Goal: Navigation & Orientation: Understand site structure

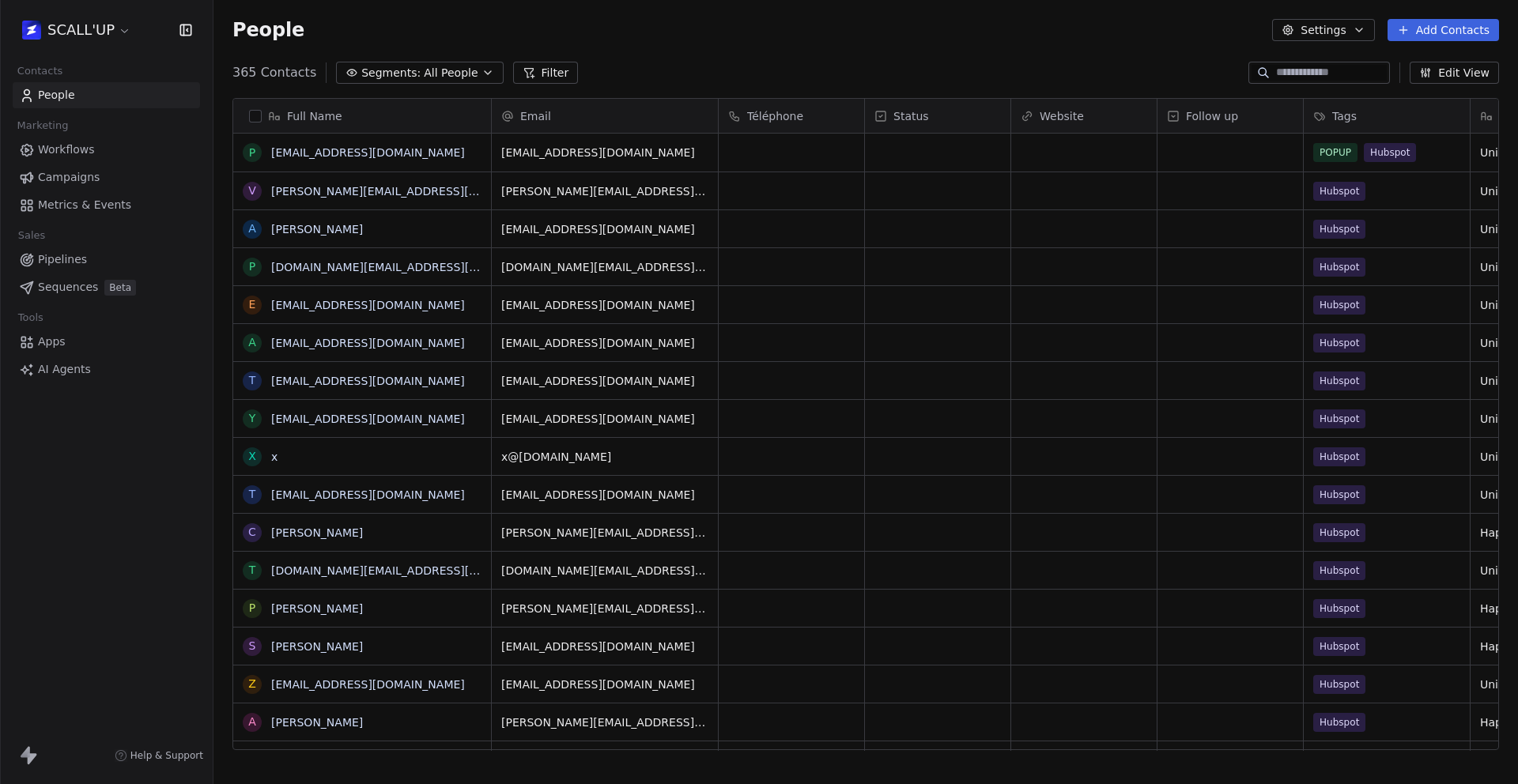
scroll to position [678, 1292]
click at [106, 38] on html "SCALL'UP Contacts People Marketing Workflows Campaigns Metrics & Events Sales P…" at bounding box center [759, 392] width 1518 height 784
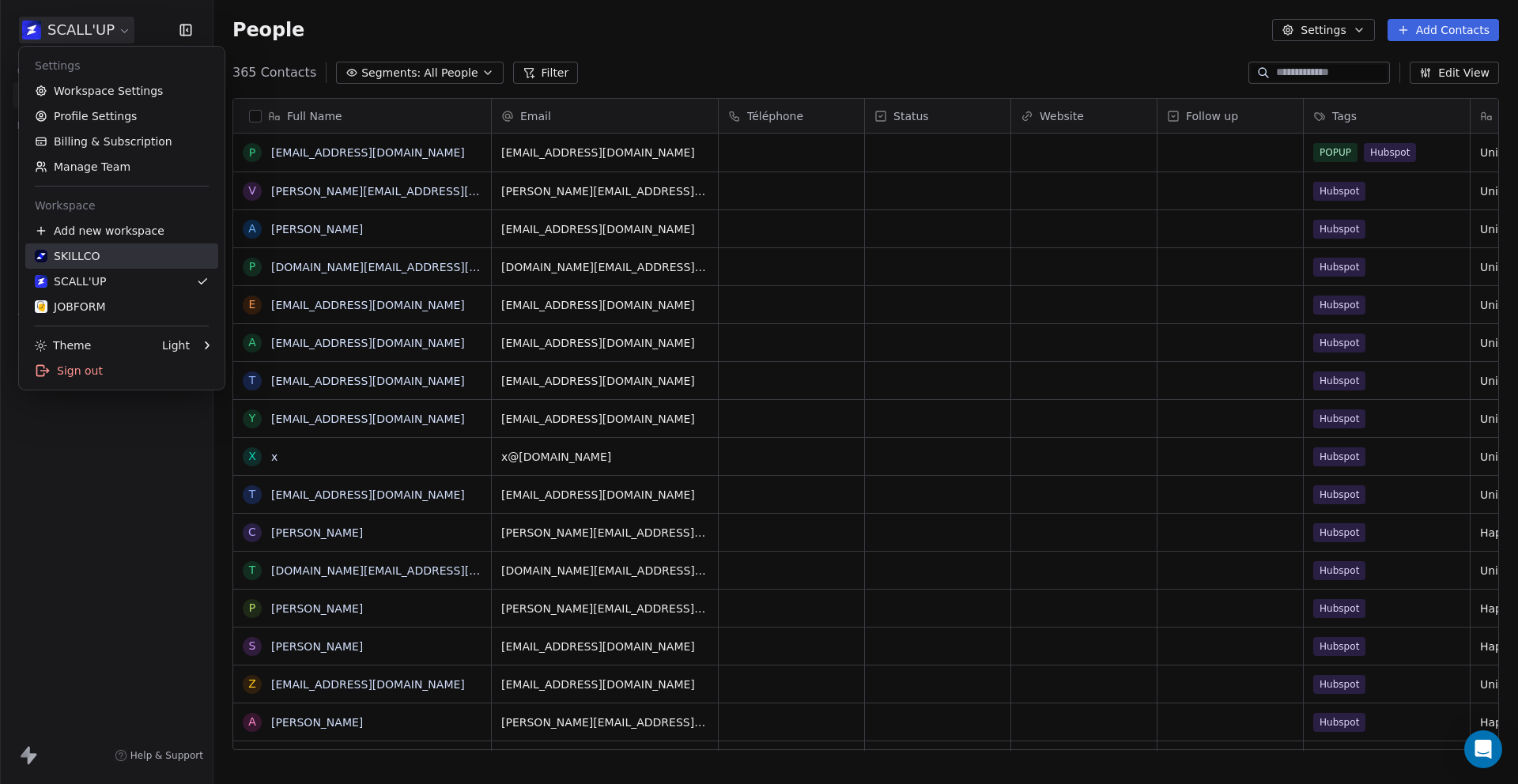
click at [120, 266] on link "SKILLCO" at bounding box center [122, 256] width 193 height 25
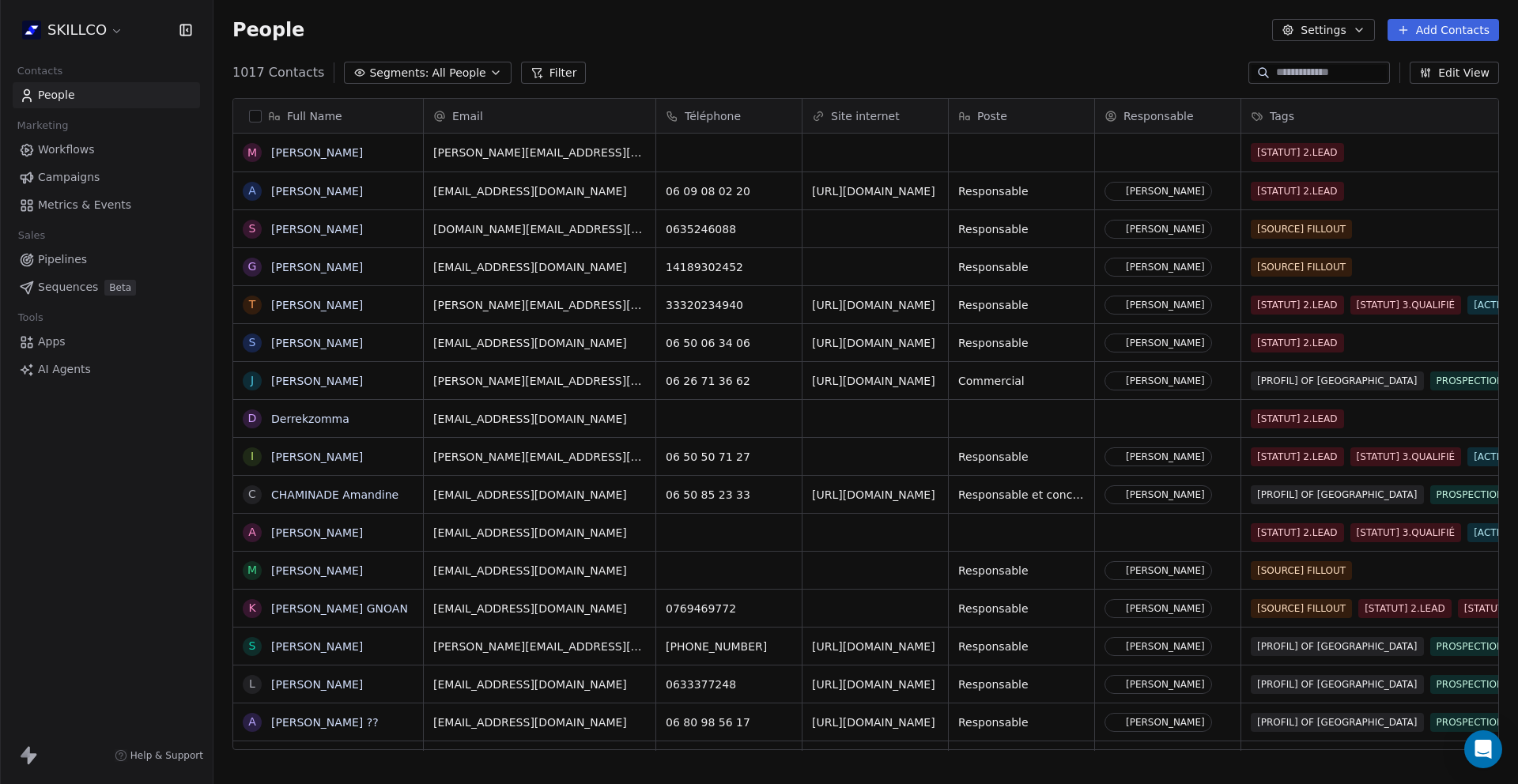
scroll to position [678, 1292]
click at [72, 100] on span "People" at bounding box center [56, 95] width 37 height 16
click at [1304, 33] on button "Settings" at bounding box center [1323, 30] width 102 height 22
click at [1304, 33] on html "SKILLCO Contacts People Marketing Workflows Campaigns Metrics & Events Sales Pi…" at bounding box center [759, 392] width 1518 height 784
click at [116, 24] on html "SKILLCO Contacts People Marketing Workflows Campaigns Metrics & Events Sales Pi…" at bounding box center [759, 392] width 1518 height 784
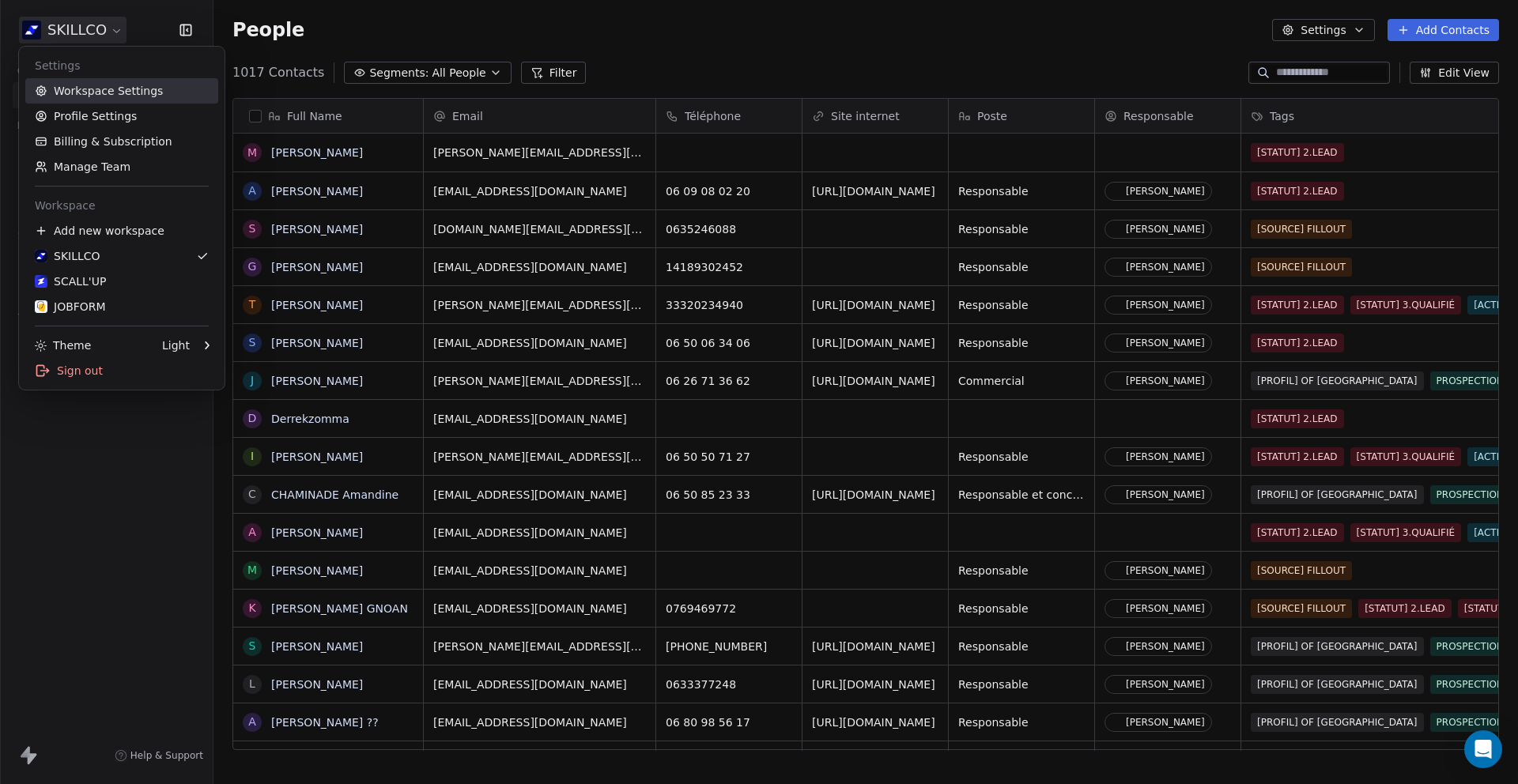
click at [106, 94] on link "Workspace Settings" at bounding box center [122, 91] width 193 height 25
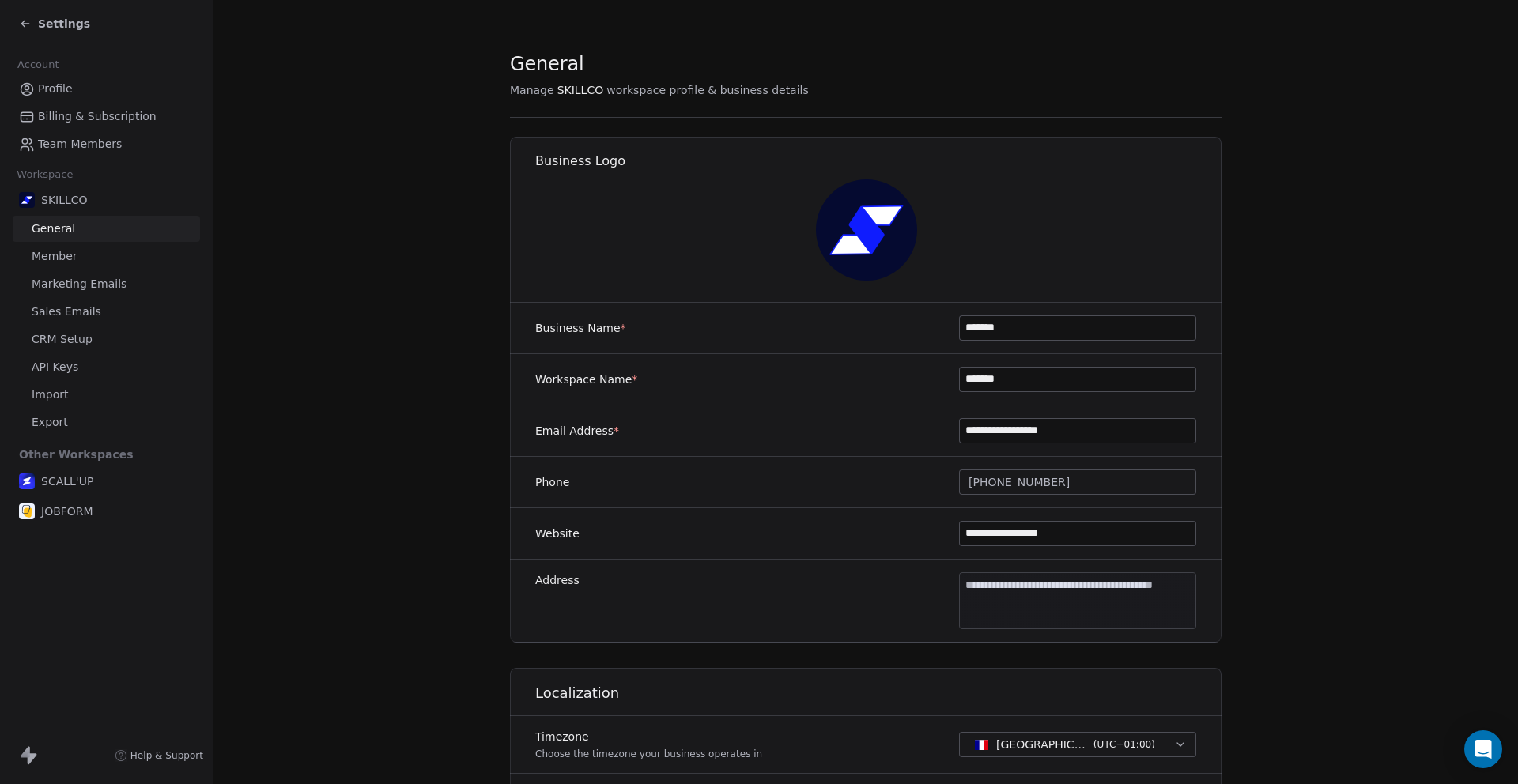
click at [65, 140] on span "Team Members" at bounding box center [80, 144] width 84 height 16
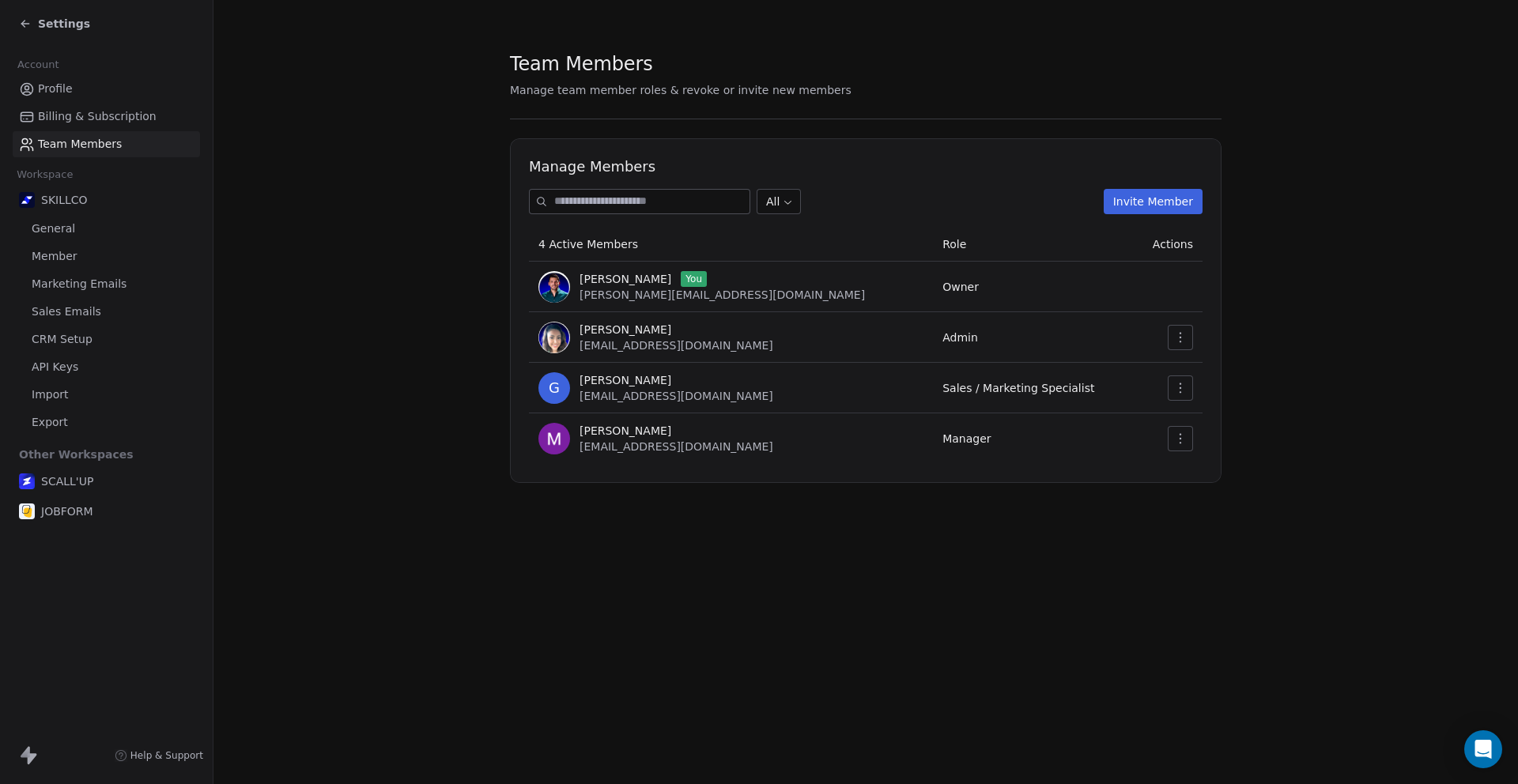
click at [606, 204] on input at bounding box center [652, 201] width 196 height 24
click at [587, 196] on input "*" at bounding box center [652, 201] width 196 height 24
paste input "**********"
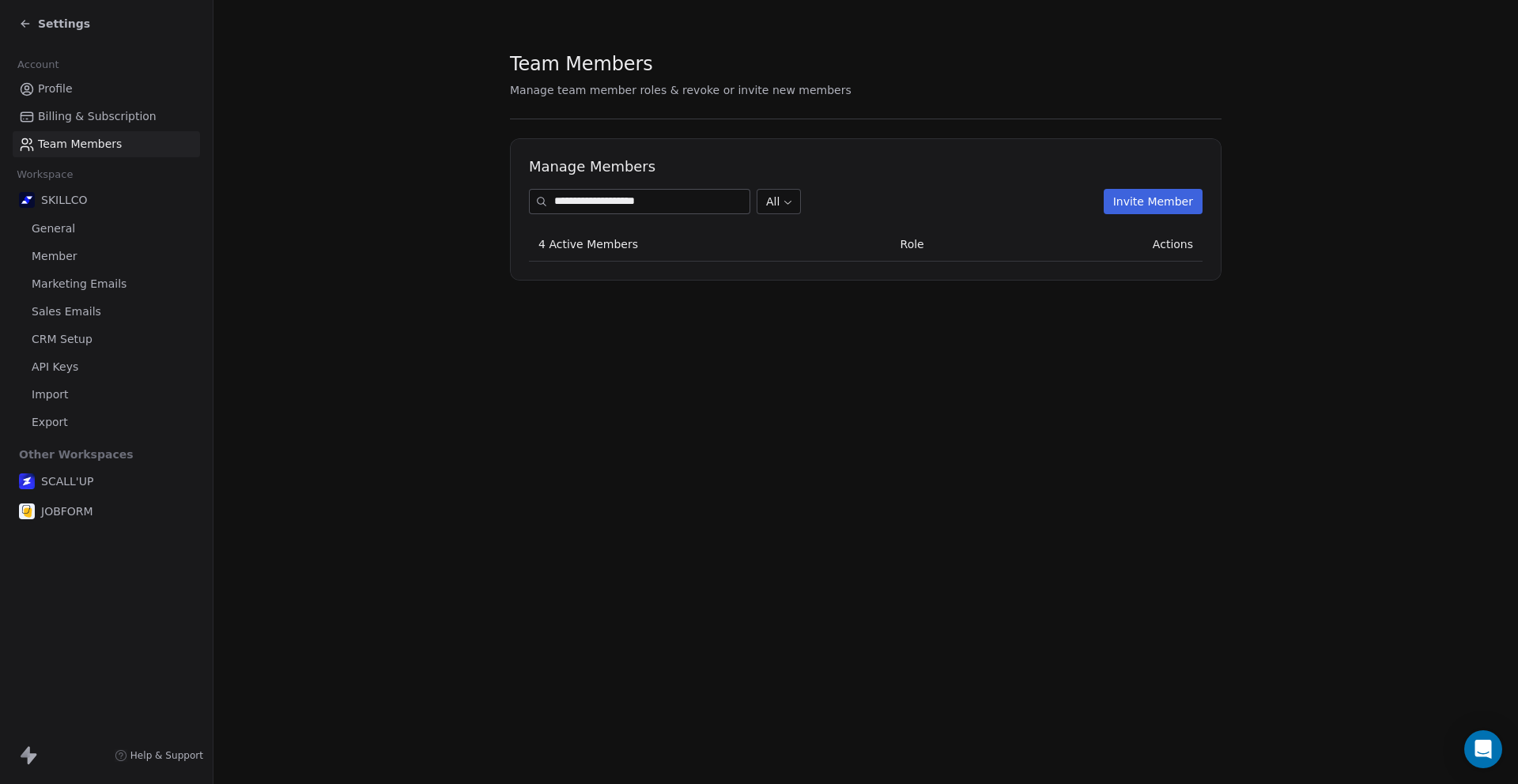
type input "**********"
click at [1133, 206] on button "Invite Member" at bounding box center [1153, 202] width 99 height 25
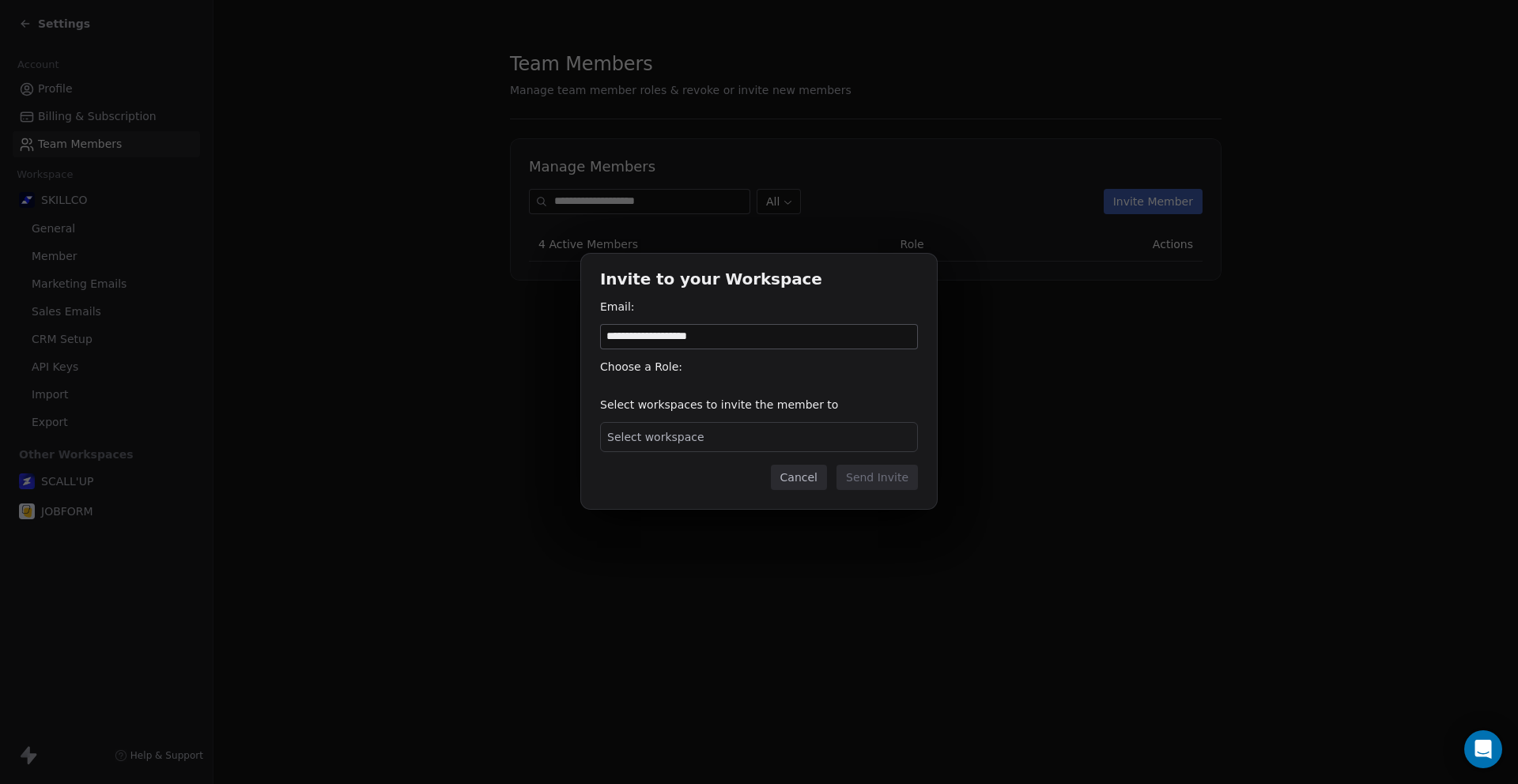
type input "**********"
click at [690, 430] on span "Select workspace" at bounding box center [655, 437] width 97 height 15
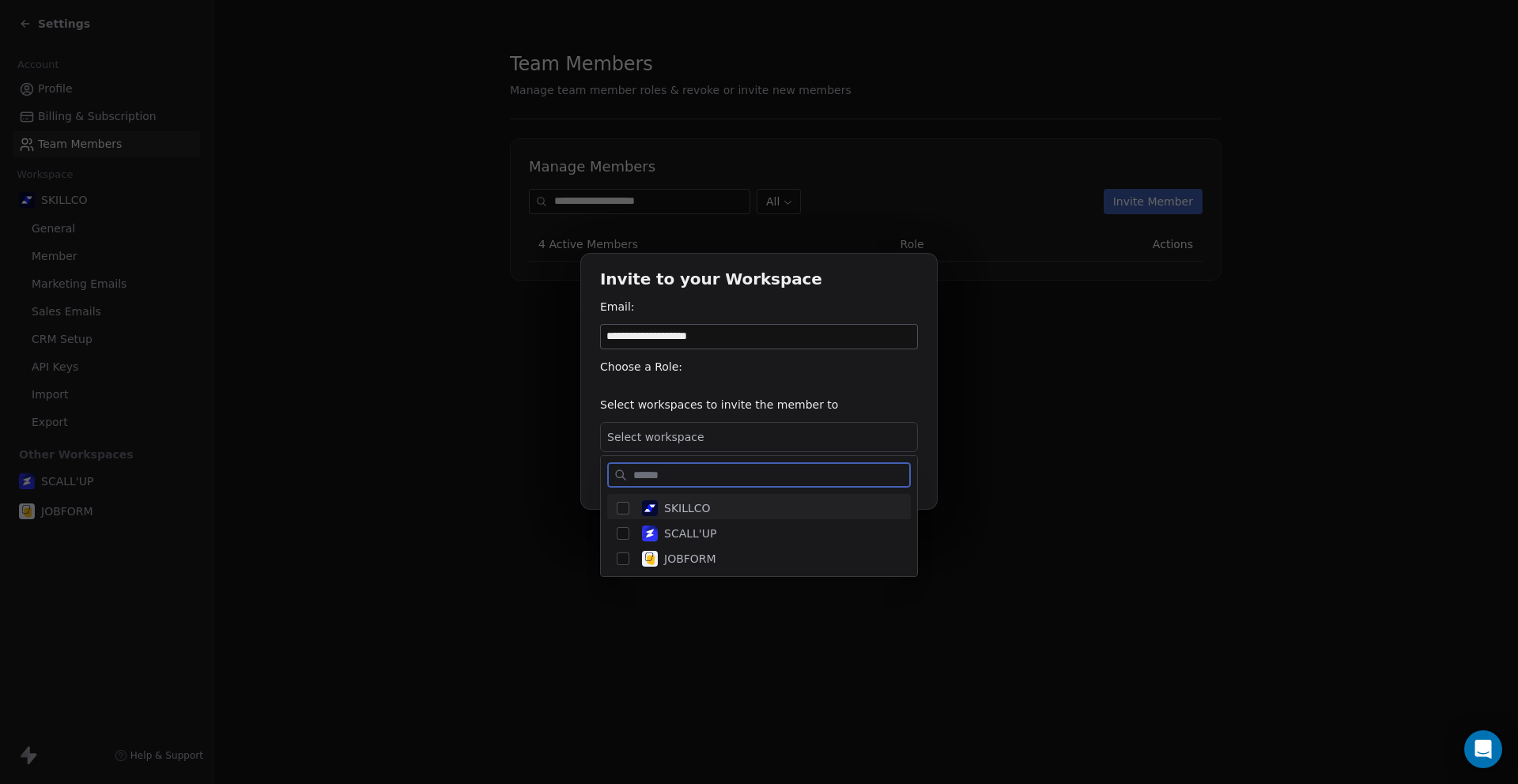
click at [697, 514] on span "SKILLCO" at bounding box center [687, 508] width 46 height 15
click at [596, 476] on div "**********" at bounding box center [759, 392] width 1518 height 327
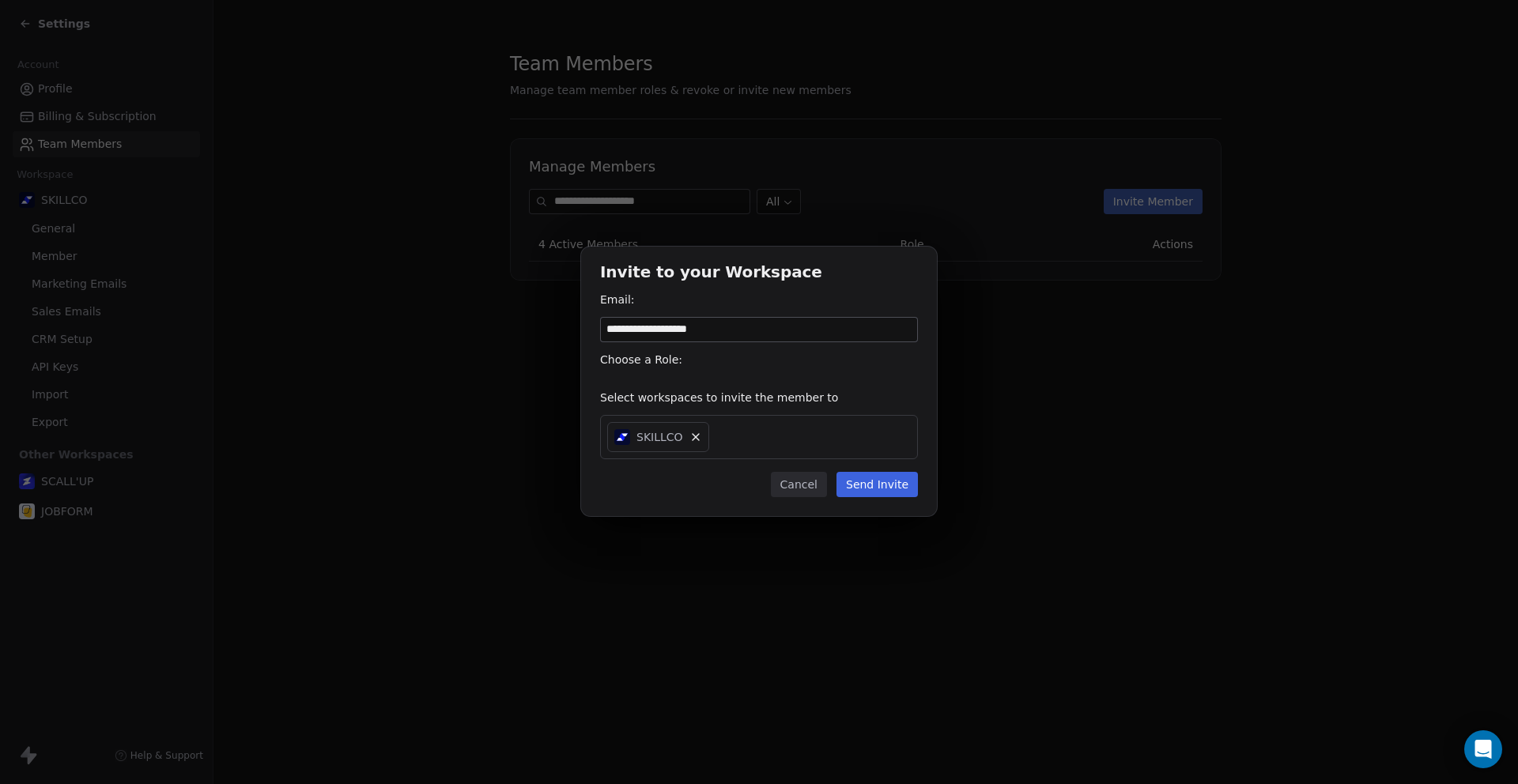
click at [855, 490] on button "Send Invite" at bounding box center [876, 485] width 81 height 25
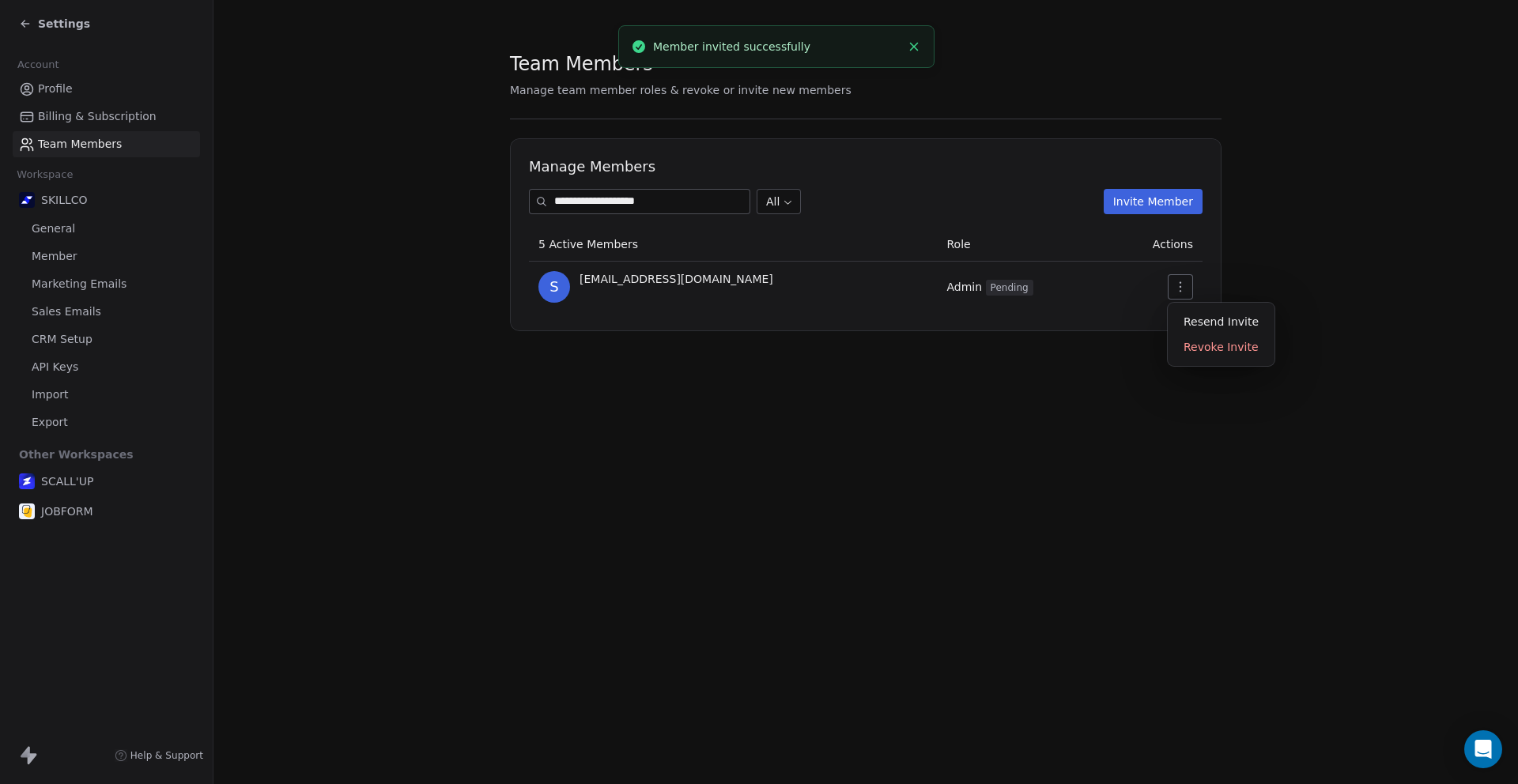
click at [1176, 283] on icon "button" at bounding box center [1180, 286] width 13 height 13
click at [791, 206] on body "**********" at bounding box center [759, 392] width 1518 height 784
click at [1131, 200] on button "Invite Member" at bounding box center [1153, 202] width 99 height 25
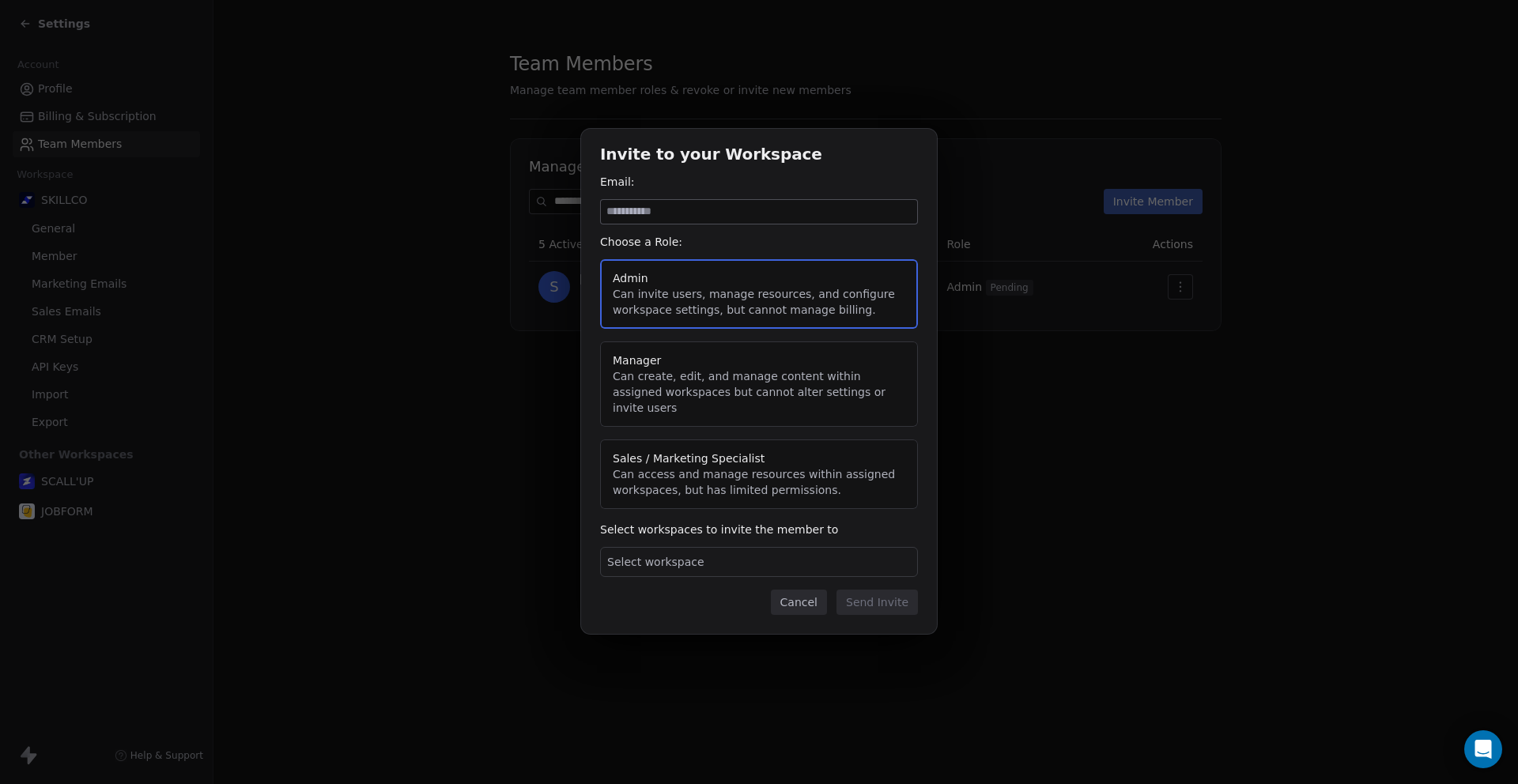
click at [809, 589] on button "Cancel" at bounding box center [799, 602] width 56 height 25
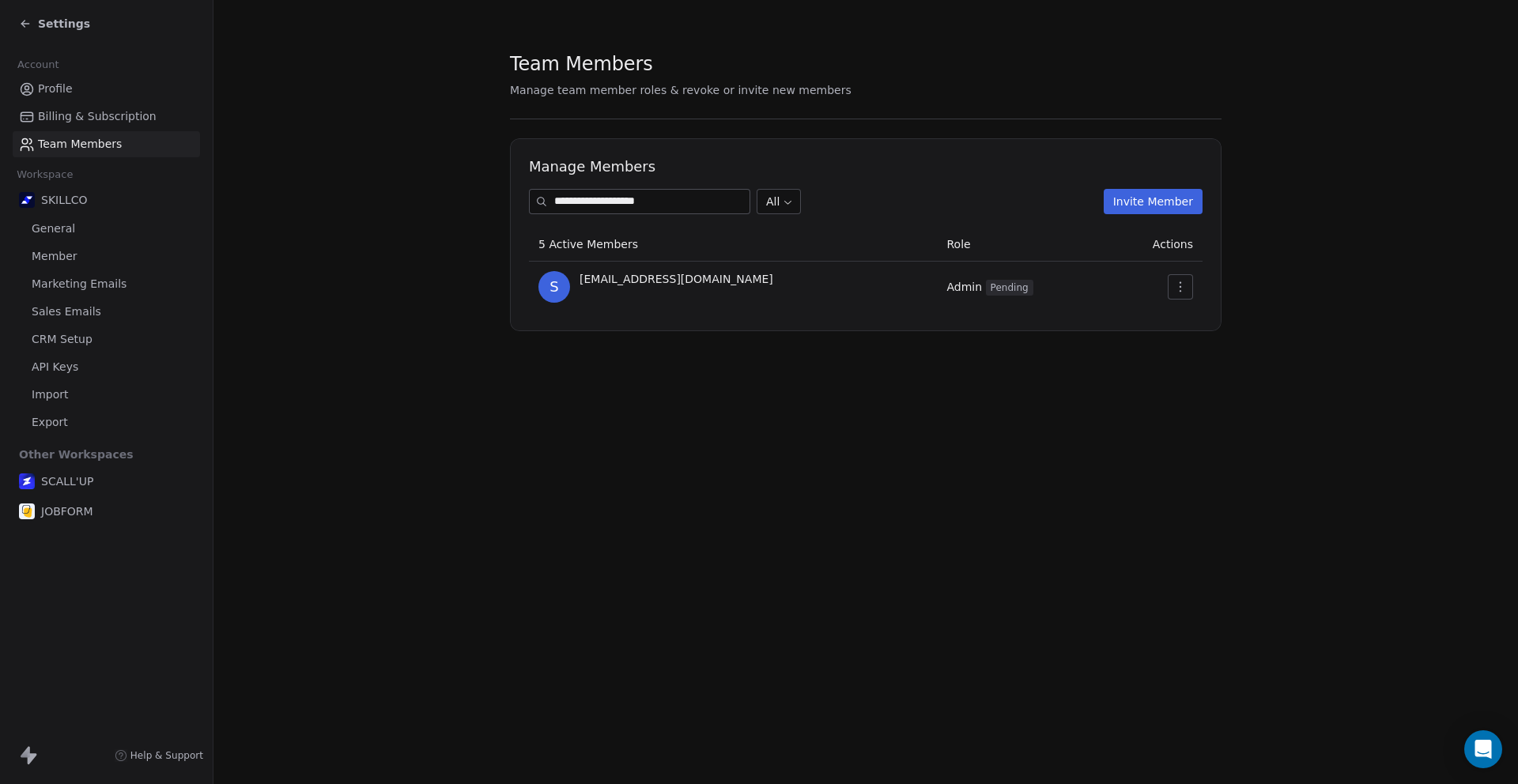
click at [788, 574] on div "**********" at bounding box center [865, 392] width 1304 height 784
click at [71, 228] on span "General" at bounding box center [54, 228] width 44 height 16
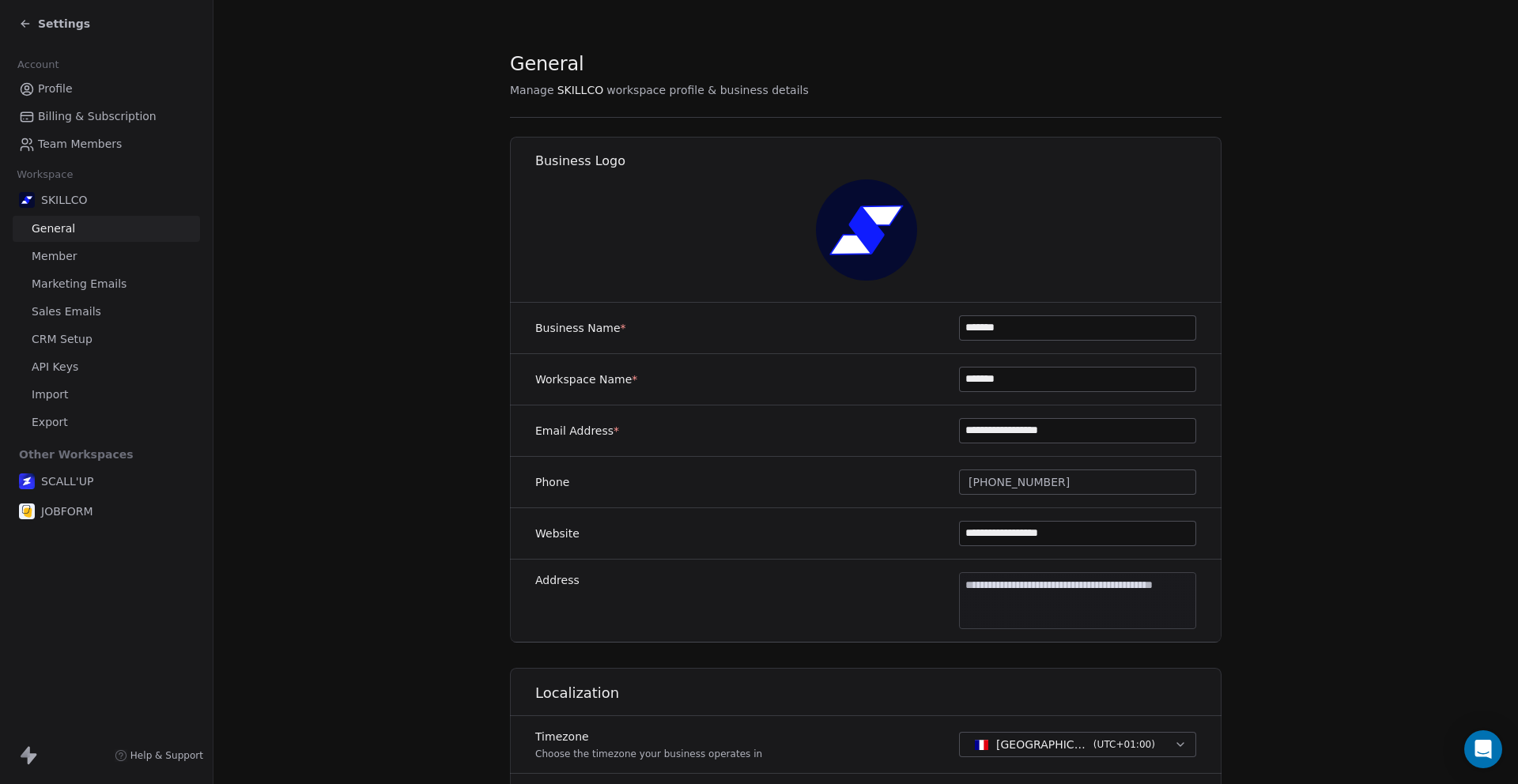
click at [70, 84] on span "Profile" at bounding box center [56, 89] width 35 height 16
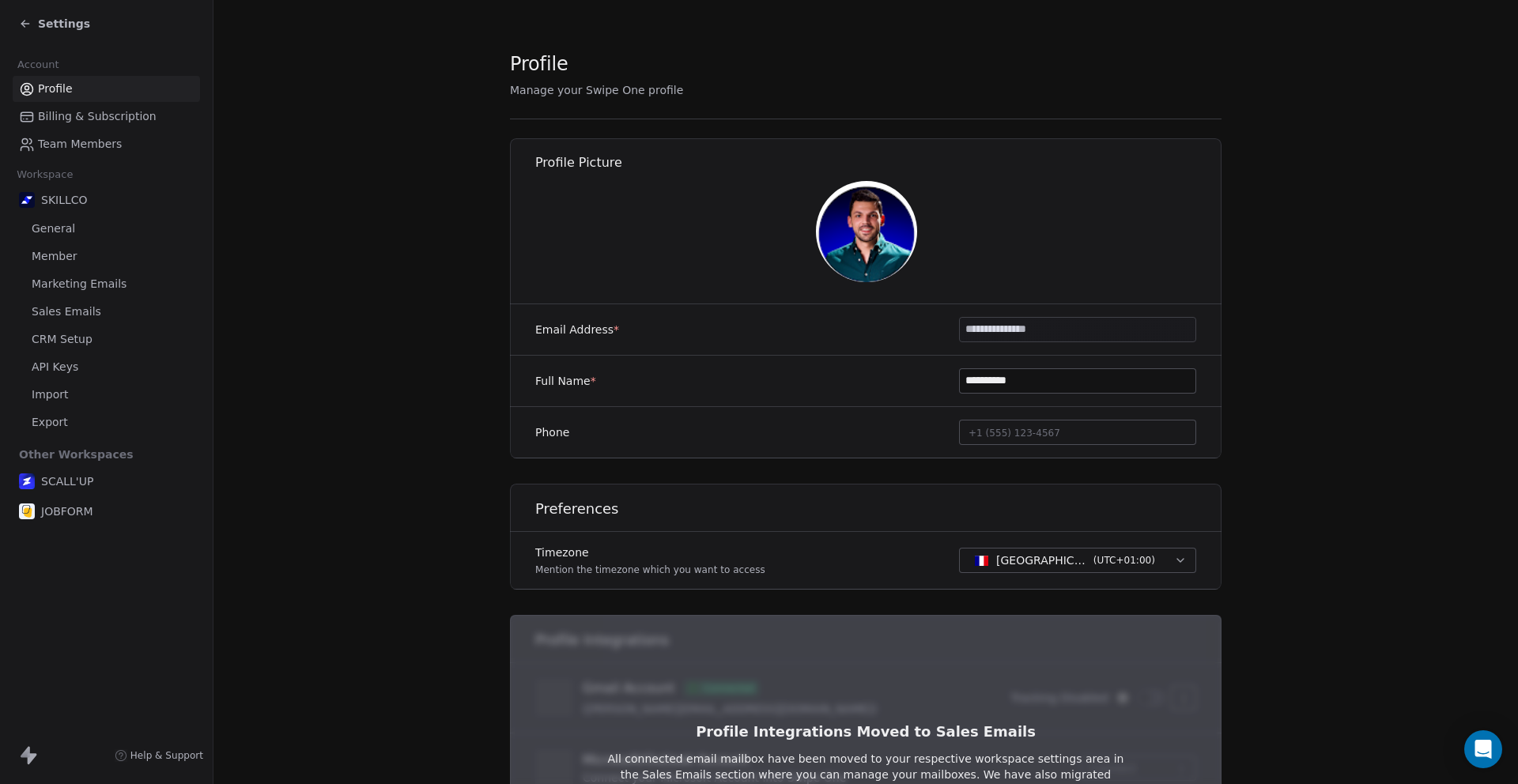
click at [27, 23] on icon at bounding box center [25, 24] width 13 height 13
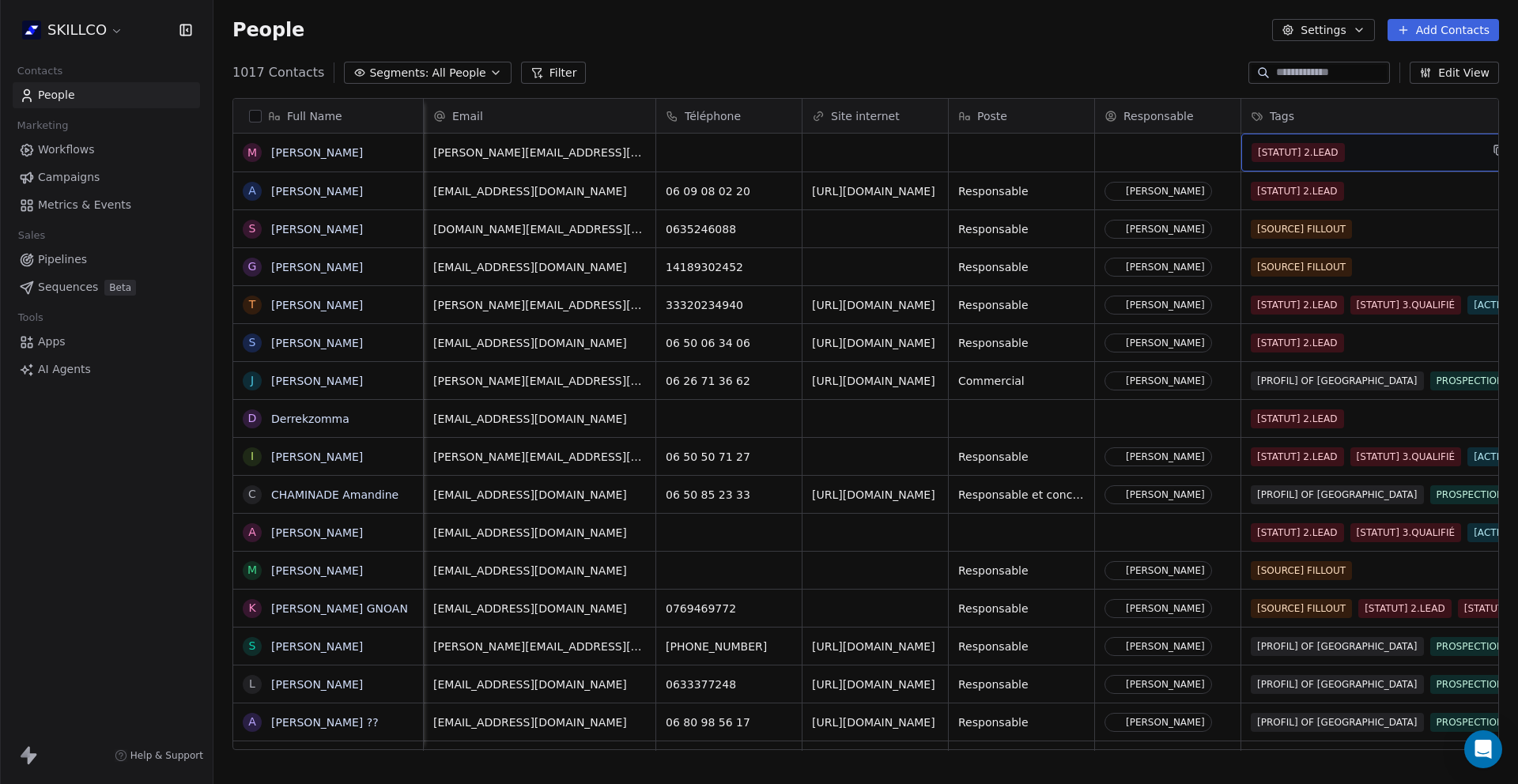
scroll to position [0, 33]
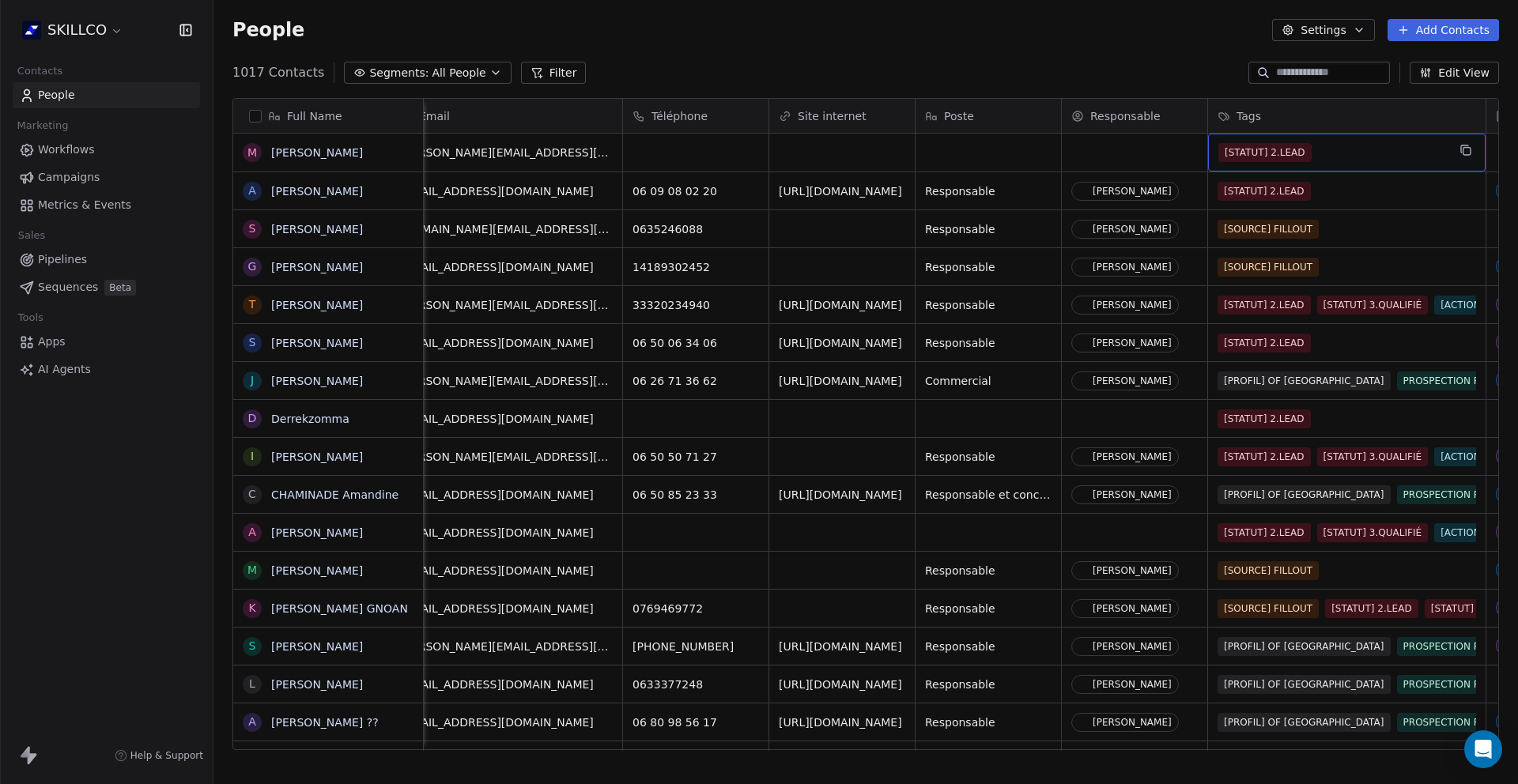
click at [1397, 156] on div "[STATUT] 2.LEAD" at bounding box center [1332, 152] width 228 height 19
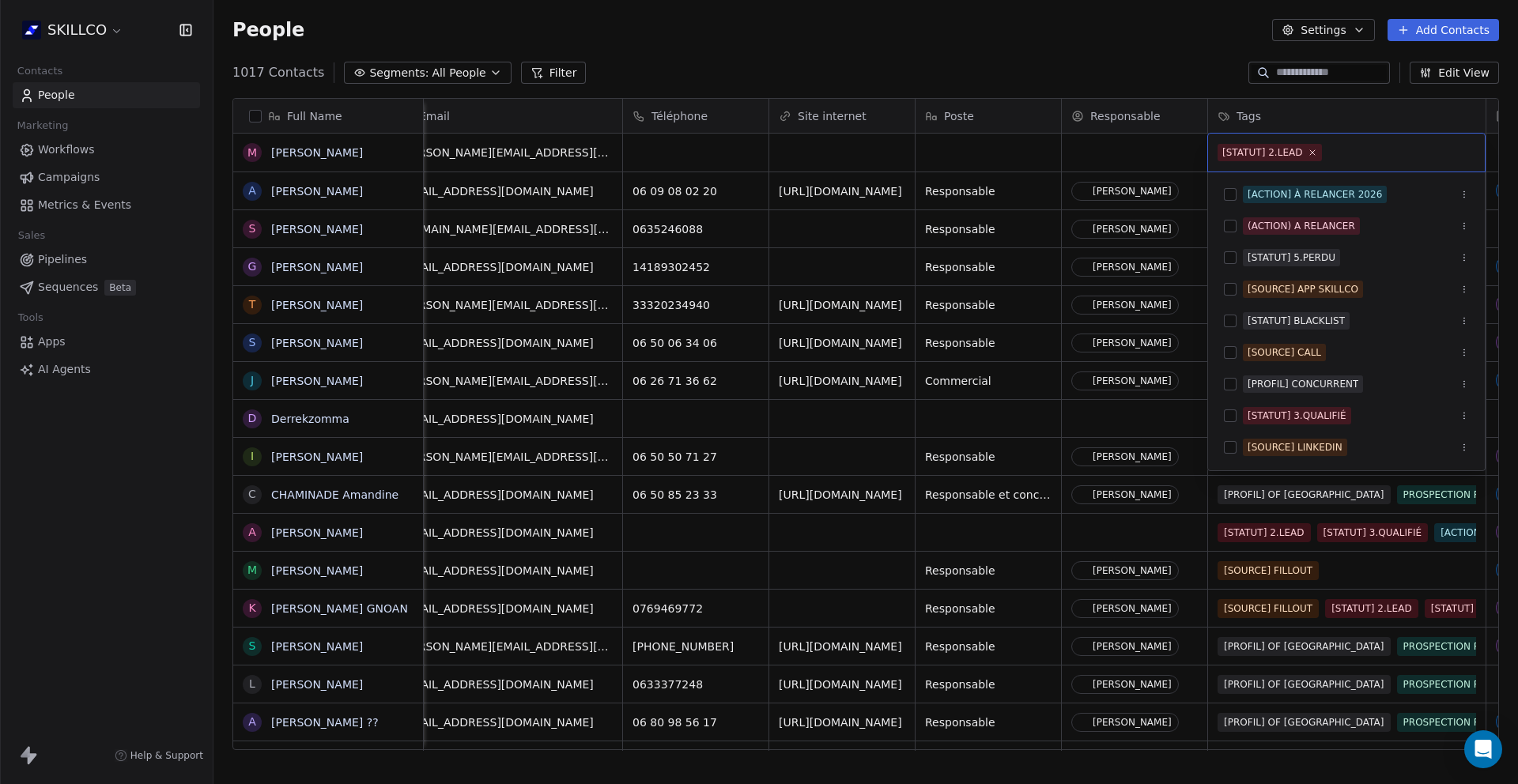
click at [1044, 82] on html "SKILLCO Contacts People Marketing Workflows Campaigns Metrics & Events Sales Pi…" at bounding box center [759, 392] width 1518 height 784
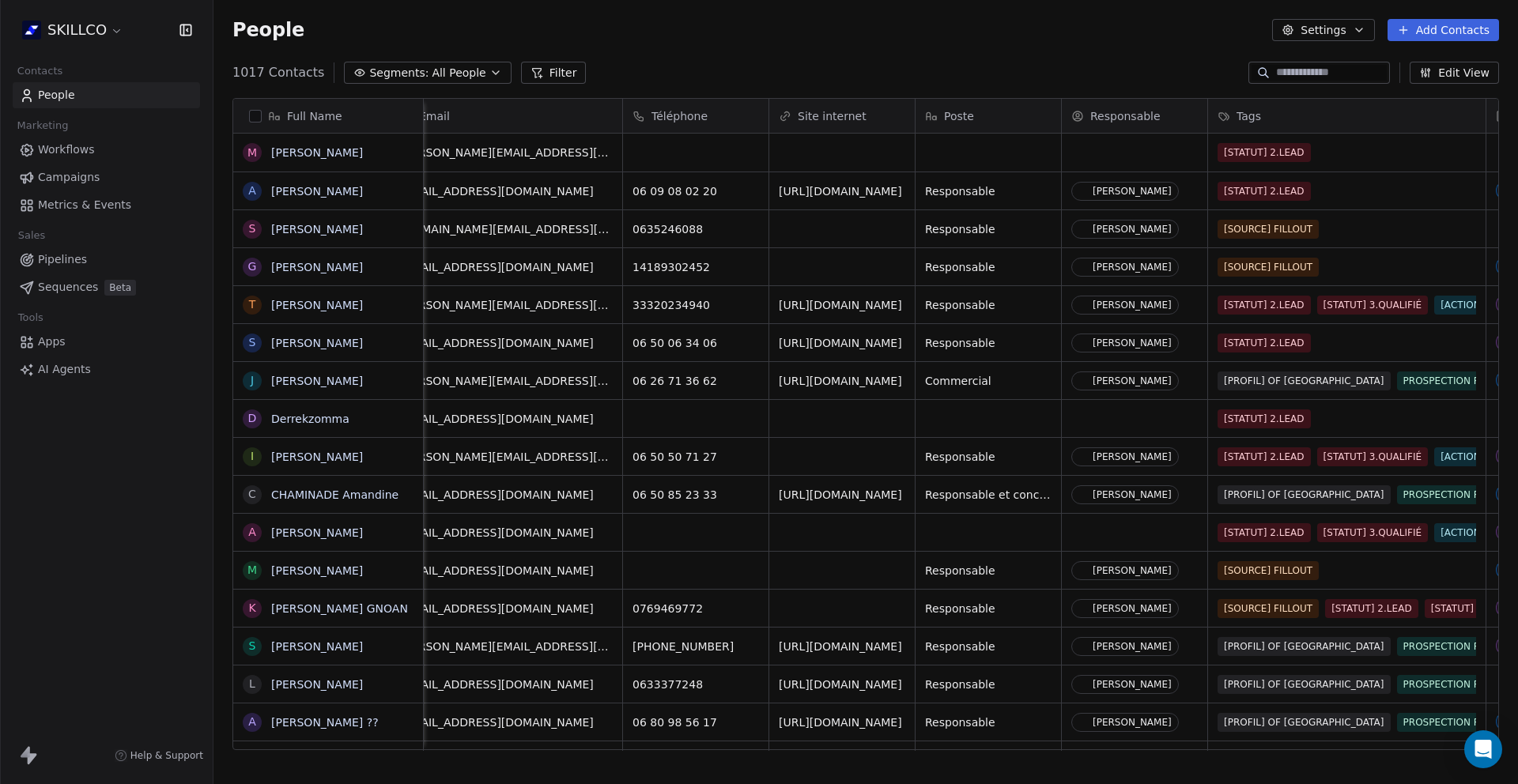
click at [580, 752] on div "Full Name M [PERSON_NAME] A [PERSON_NAME] S [PERSON_NAME] G [PERSON_NAME] T [PE…" at bounding box center [865, 430] width 1304 height 689
drag, startPoint x: 585, startPoint y: 750, endPoint x: 1011, endPoint y: 755, distance: 426.0
click at [1011, 755] on div "Full Name M [PERSON_NAME] A [PERSON_NAME] S [PERSON_NAME] G [PERSON_NAME] T [PE…" at bounding box center [865, 430] width 1304 height 689
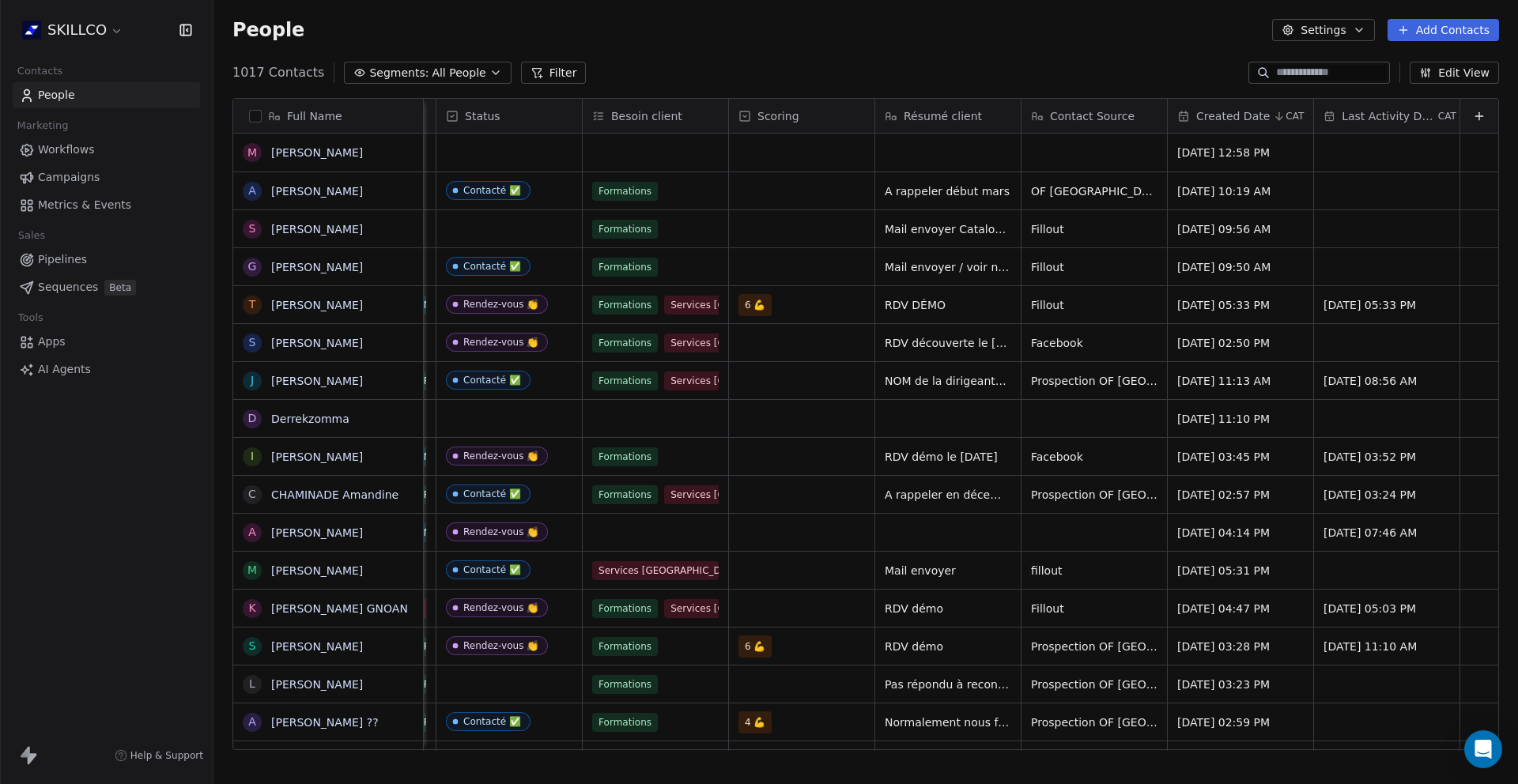
click at [81, 31] on html "SKILLCO Contacts People Marketing Workflows Campaigns Metrics & Events Sales Pi…" at bounding box center [759, 392] width 1518 height 784
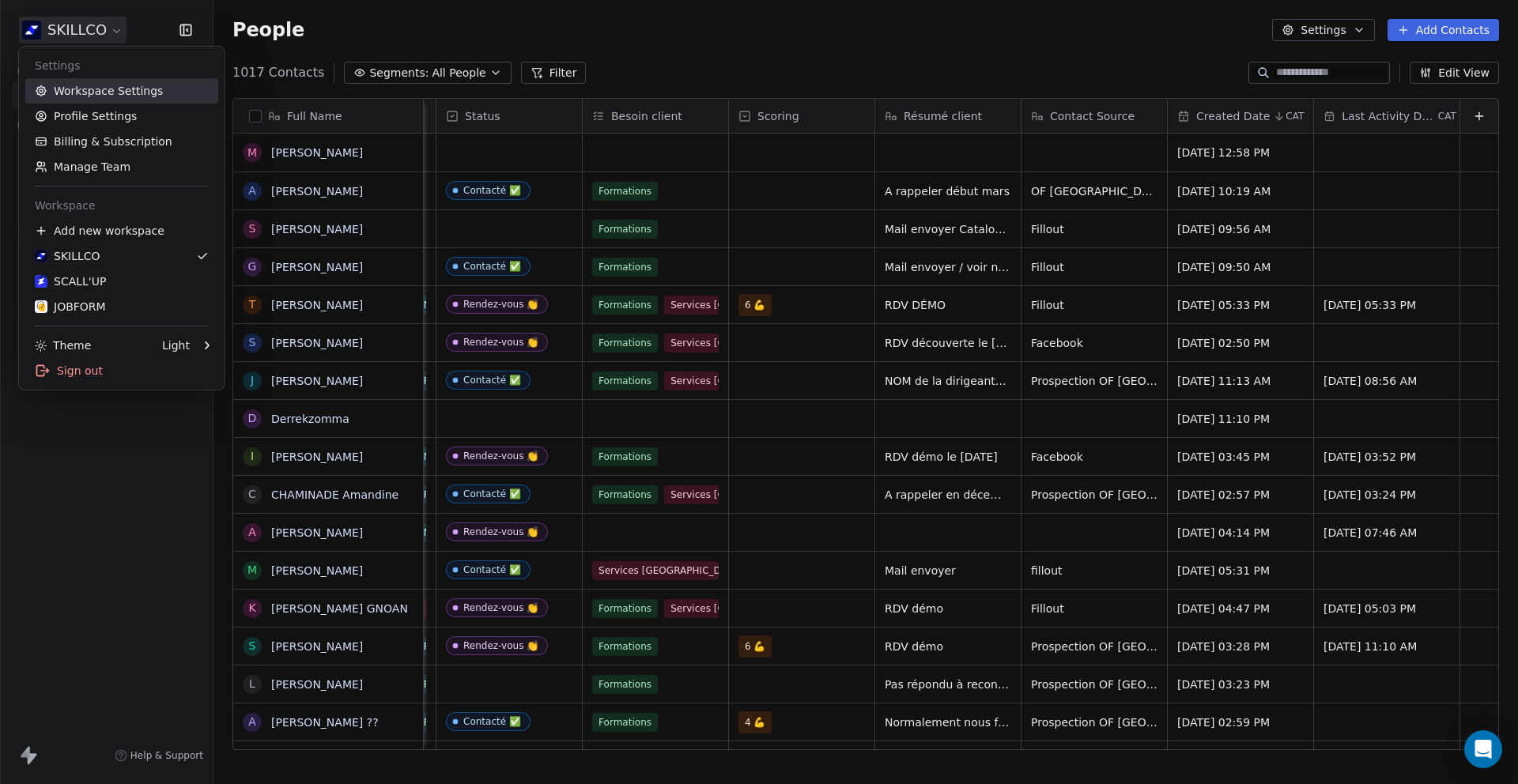
click at [78, 89] on link "Workspace Settings" at bounding box center [122, 91] width 193 height 25
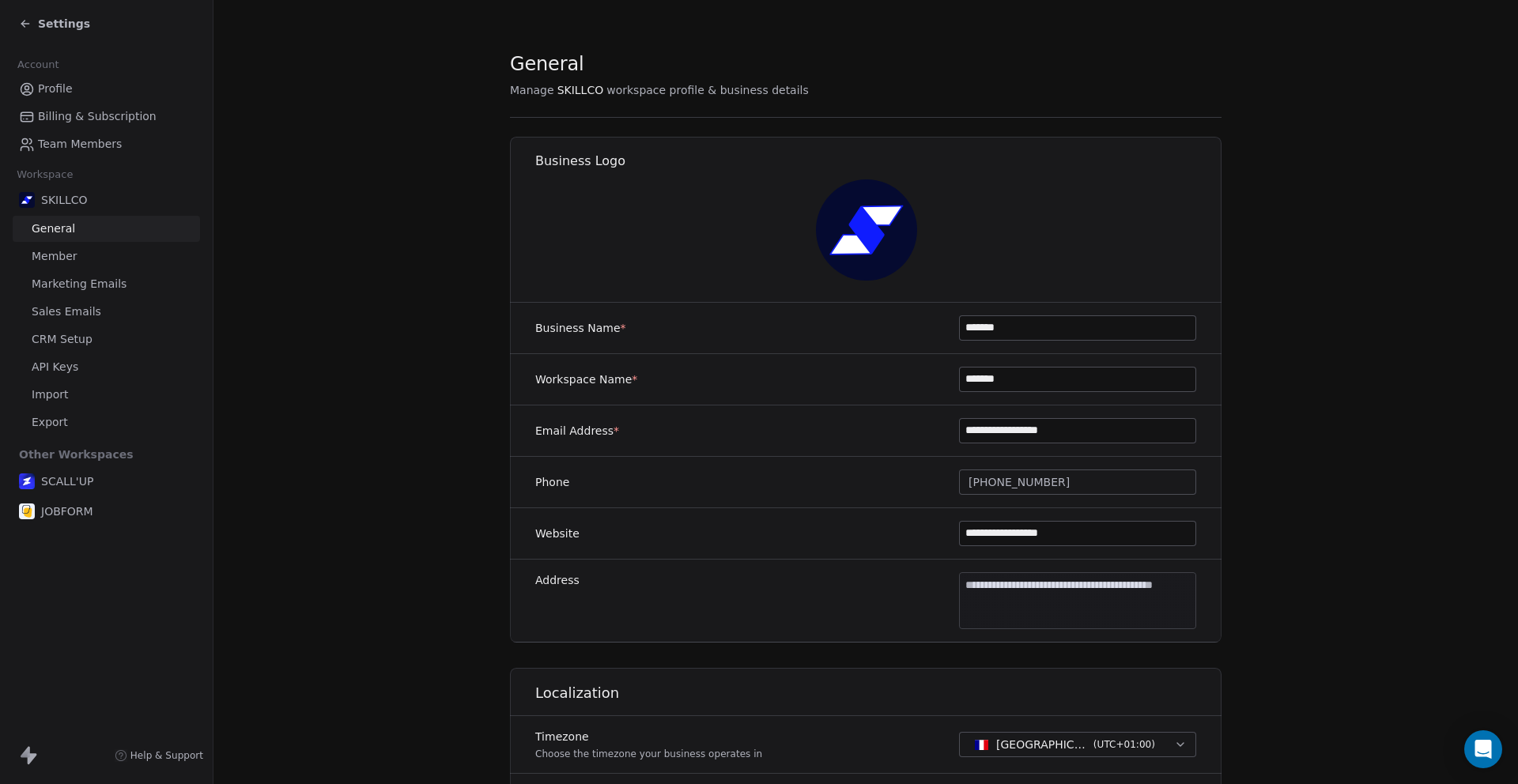
click at [77, 287] on span "Marketing Emails" at bounding box center [79, 284] width 95 height 16
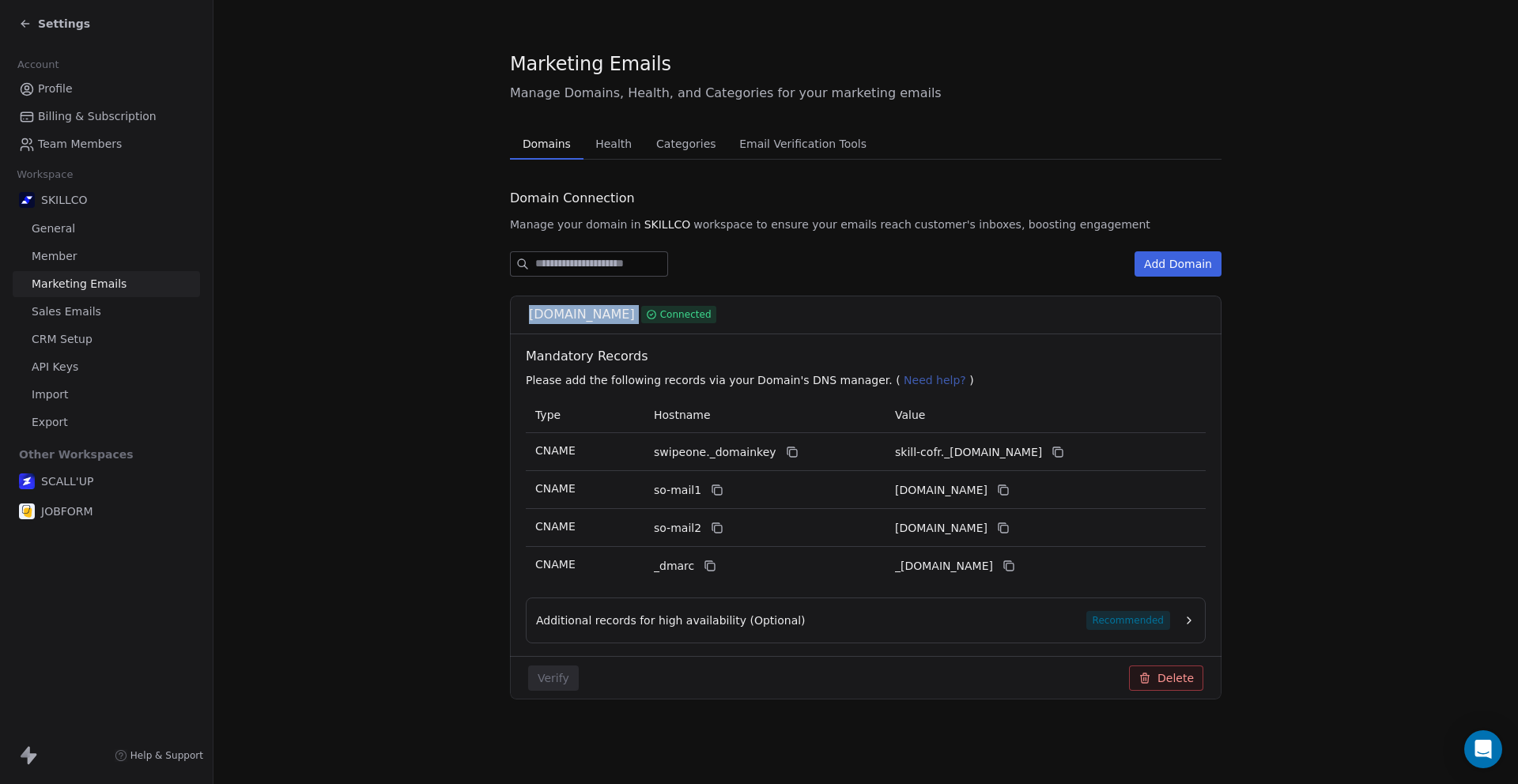
drag, startPoint x: 502, startPoint y: 315, endPoint x: 603, endPoint y: 327, distance: 101.7
click at [603, 327] on section "Marketing Emails Manage Domains, Health, and Categories for your marketing emai…" at bounding box center [865, 387] width 1304 height 775
click at [115, 320] on link "Sales Emails" at bounding box center [106, 311] width 187 height 26
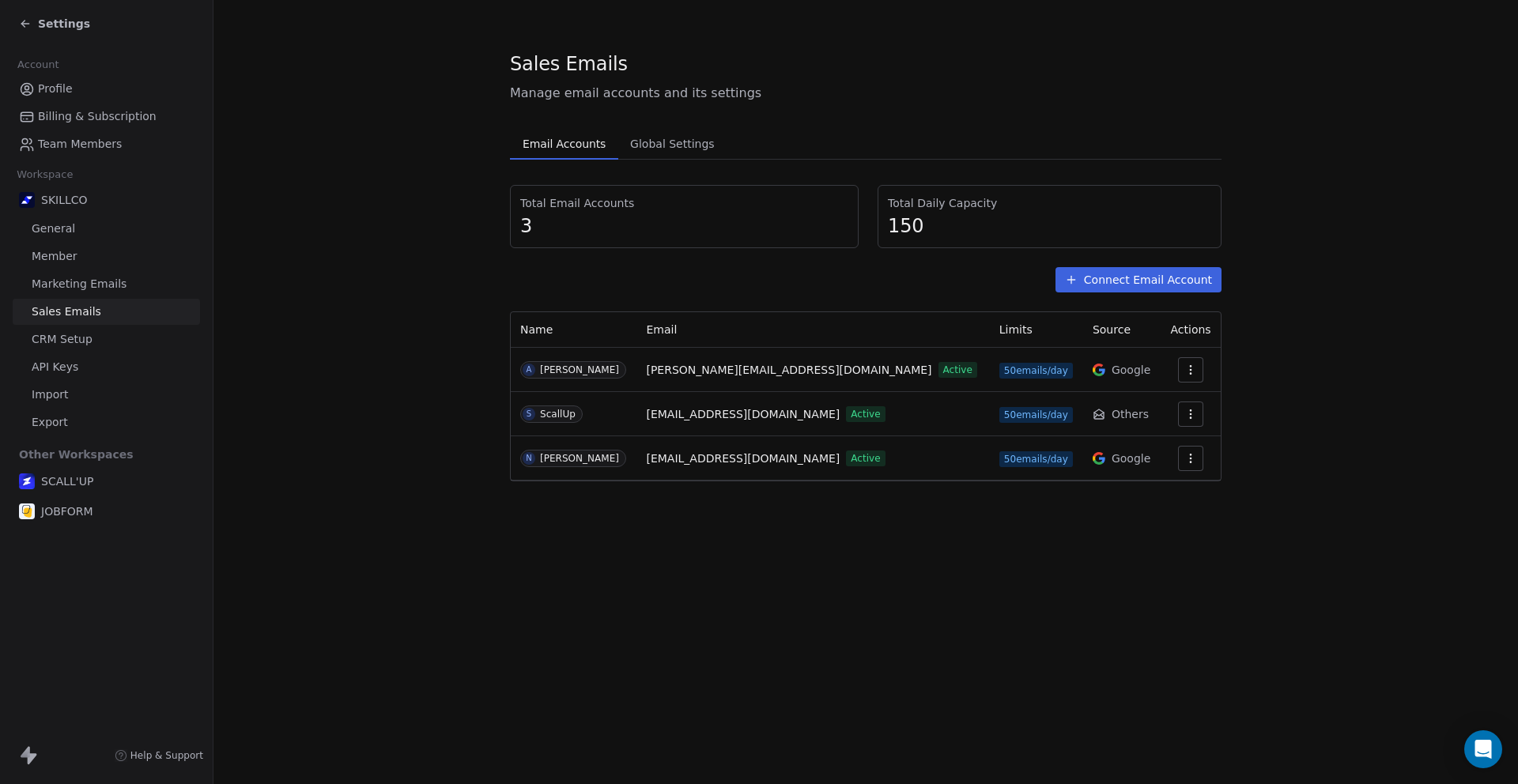
click at [76, 364] on span "API Keys" at bounding box center [55, 367] width 46 height 16
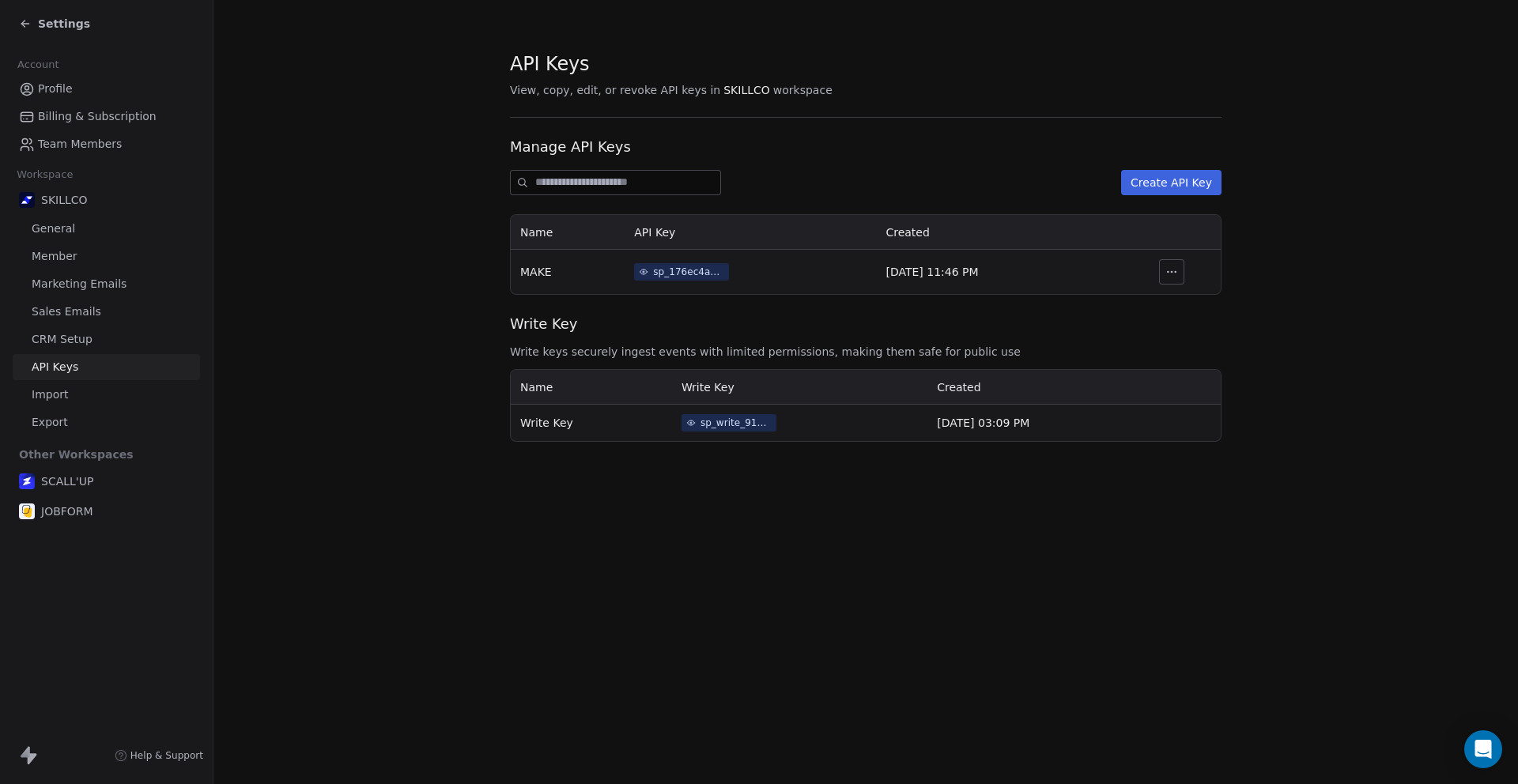
click at [78, 345] on span "CRM Setup" at bounding box center [62, 339] width 61 height 16
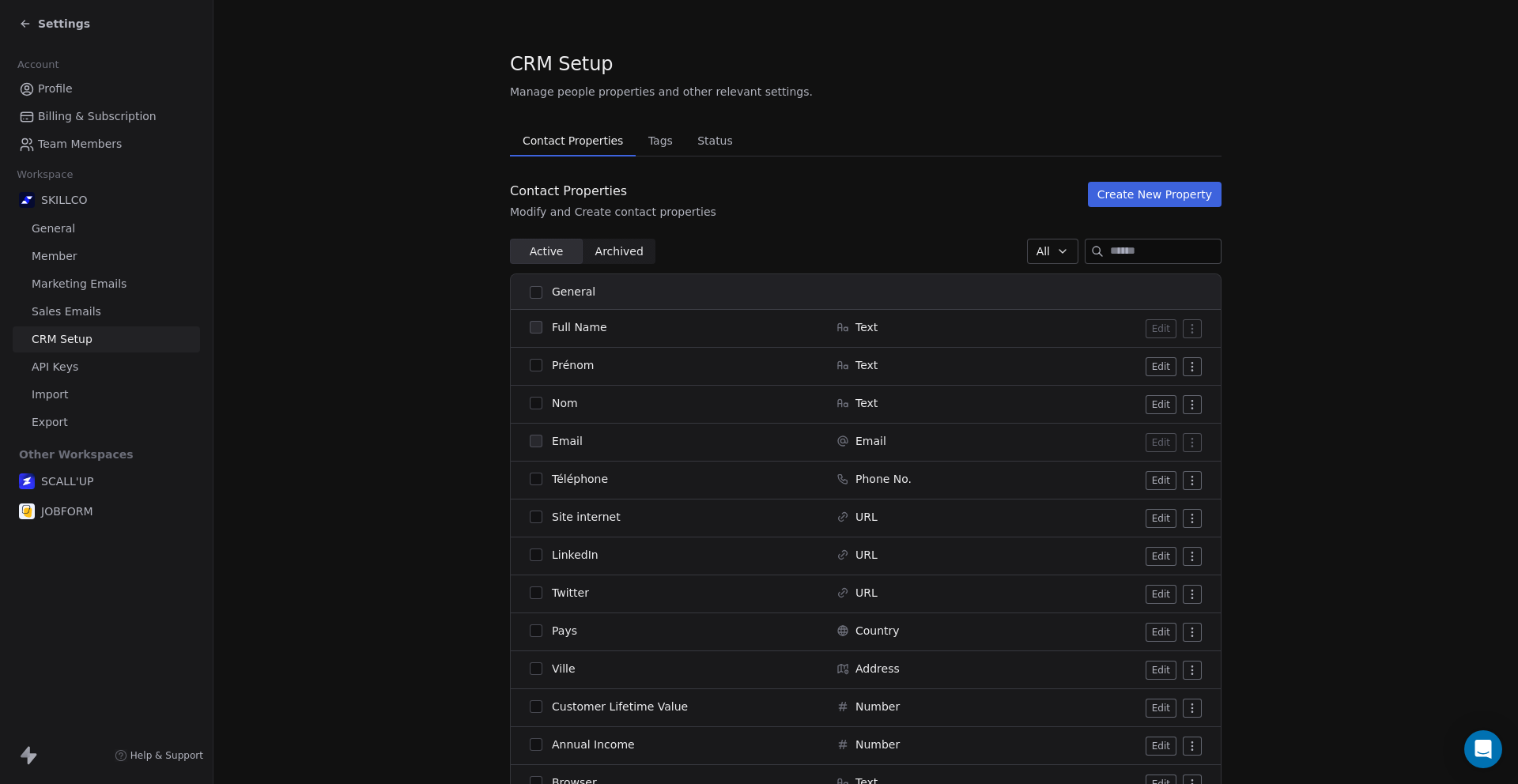
click at [50, 50] on div "Account Profile Billing & Subscription Team Members Workspace SKILLCO General M…" at bounding box center [106, 286] width 213 height 478
click at [31, 28] on icon at bounding box center [25, 24] width 13 height 13
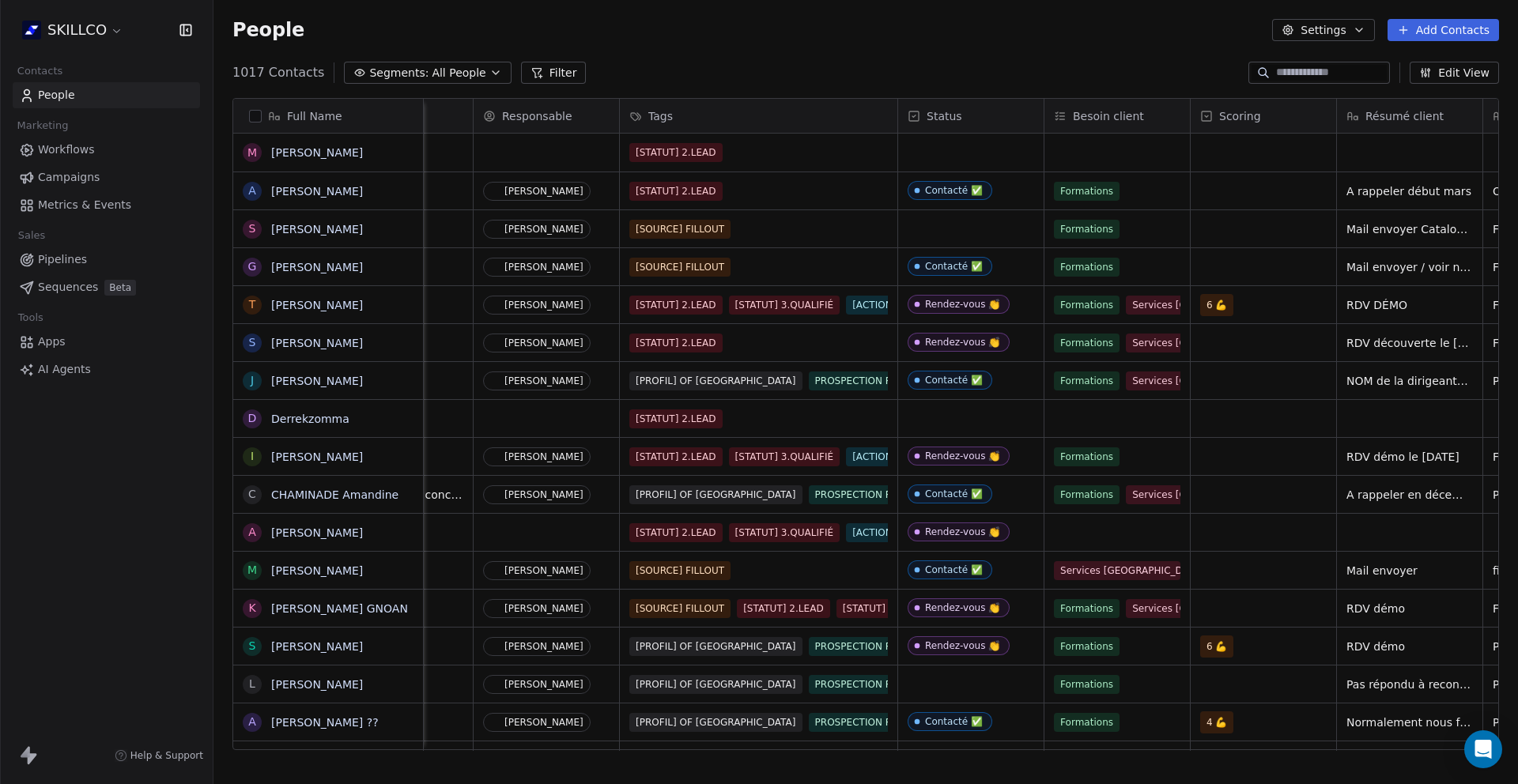
scroll to position [0, 933]
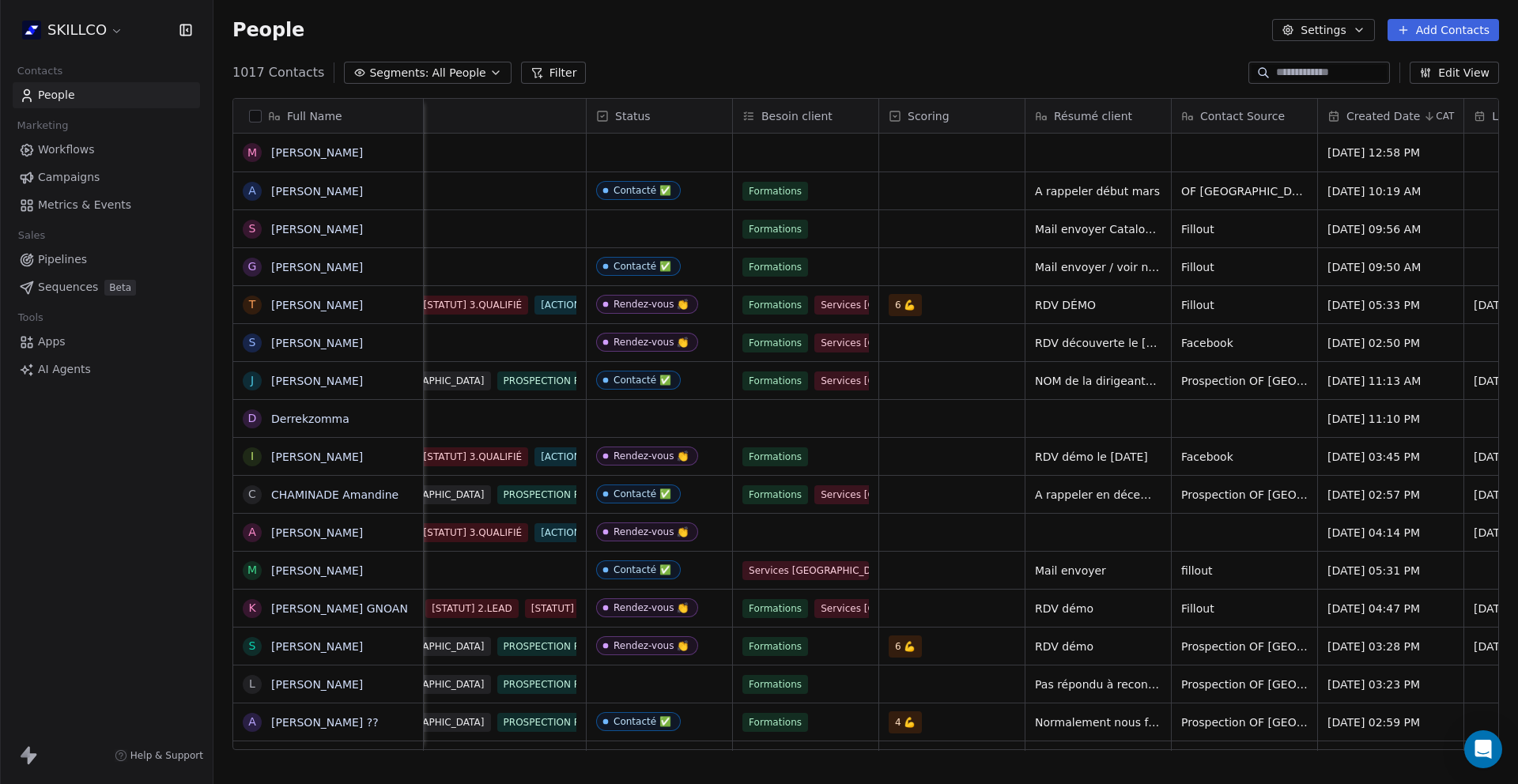
drag, startPoint x: 1080, startPoint y: 750, endPoint x: 890, endPoint y: 722, distance: 192.1
click at [715, 709] on div "Full Name M [PERSON_NAME] A [PERSON_NAME] S [PERSON_NAME] G [PERSON_NAME] T [PE…" at bounding box center [865, 430] width 1304 height 689
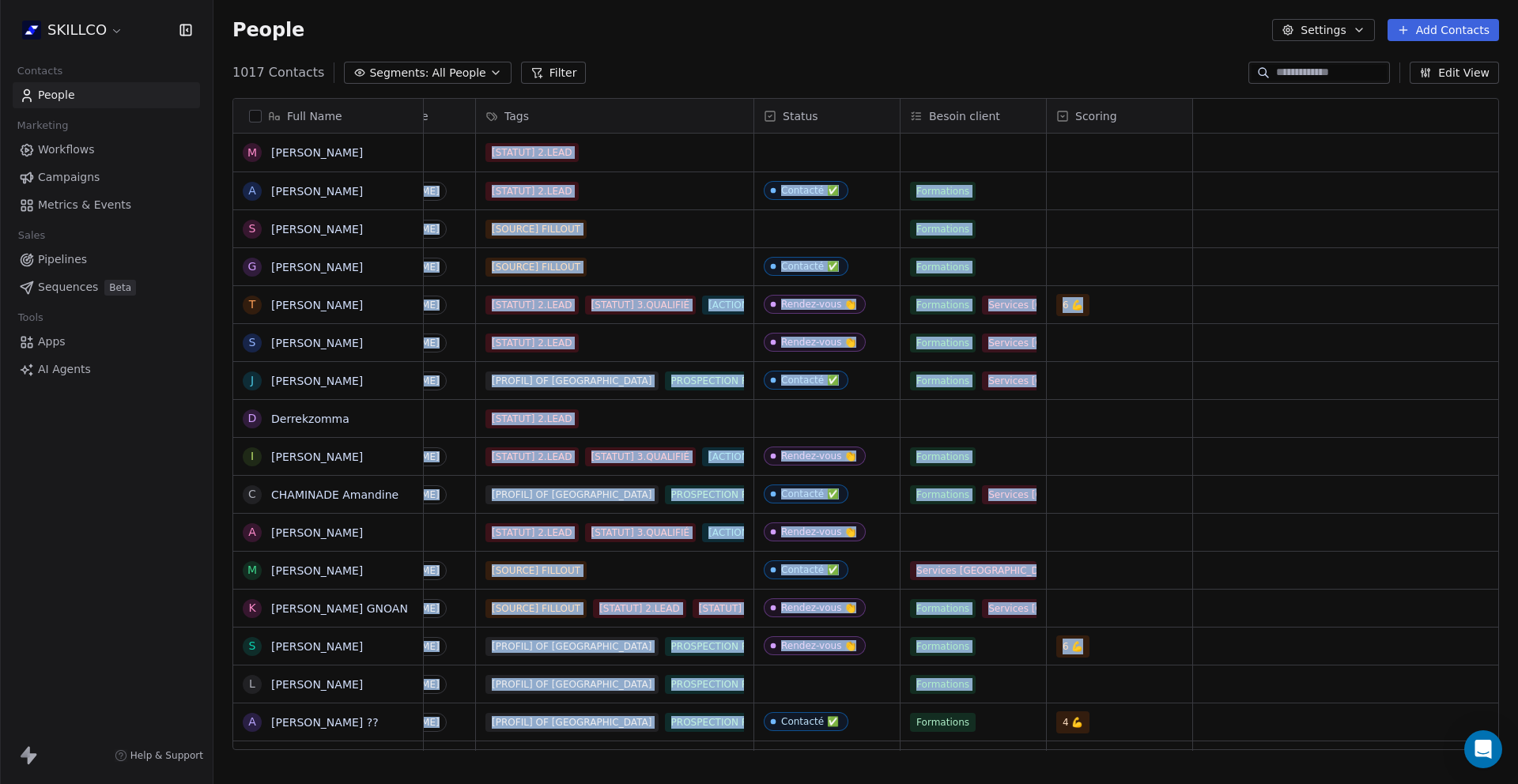
scroll to position [0, 0]
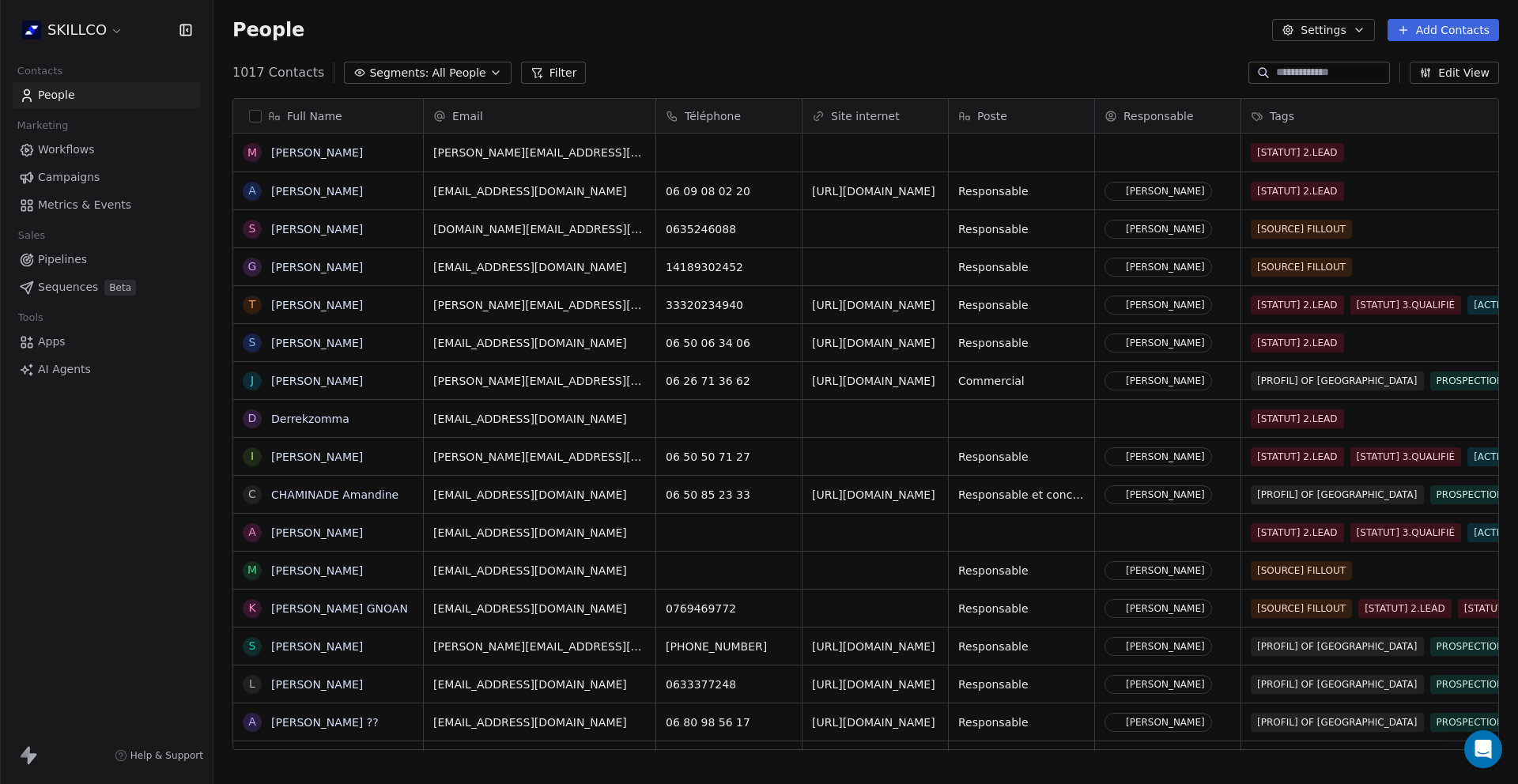
click at [718, 81] on div "1017 Contacts Segments: All People Filter Edit View" at bounding box center [865, 73] width 1304 height 25
click at [62, 157] on span "Workflows" at bounding box center [66, 149] width 57 height 16
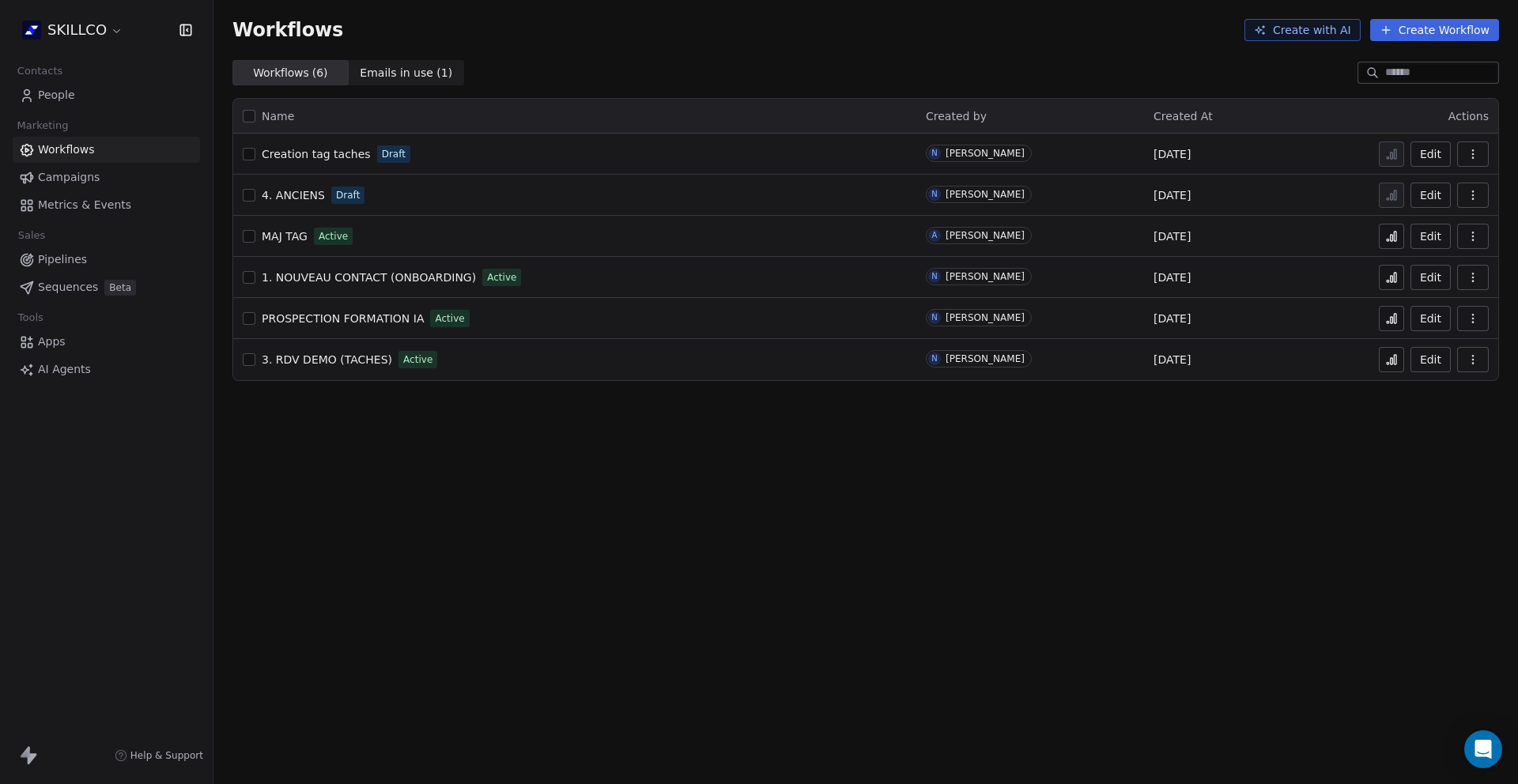
click at [340, 279] on span "1. NOUVEAU CONTACT (ONBOARDING)" at bounding box center [369, 277] width 214 height 13
click at [327, 278] on span "1. NOUVEAU CONTACT (ONBOARDING)" at bounding box center [369, 277] width 214 height 13
click at [438, 276] on span "1. NOUVEAU CONTACT (ONBOARDING)" at bounding box center [369, 277] width 214 height 13
click at [76, 187] on link "Campaigns" at bounding box center [106, 177] width 187 height 26
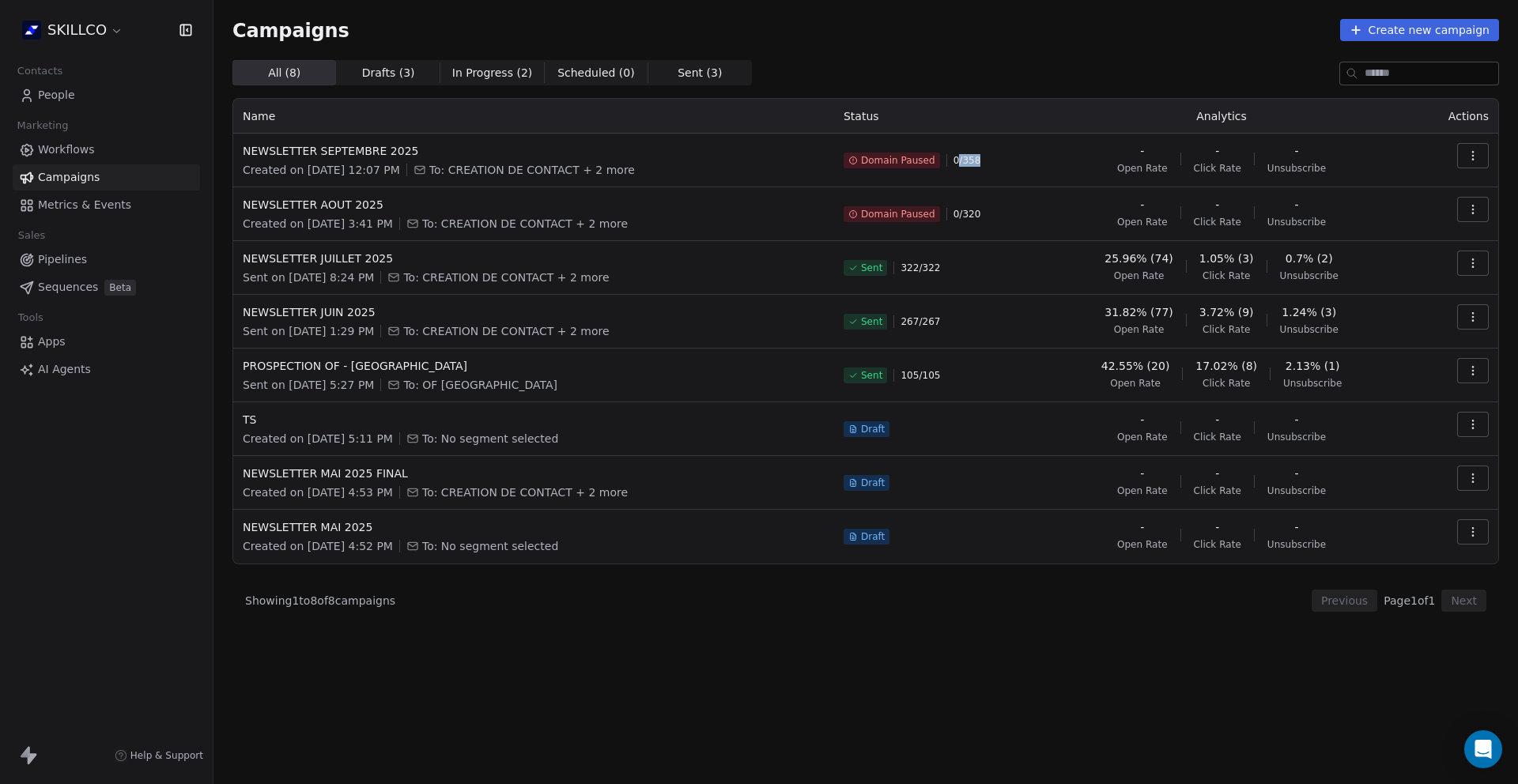
drag, startPoint x: 1001, startPoint y: 160, endPoint x: 1042, endPoint y: 159, distance: 41.0
click at [1032, 159] on td "Domain Paused 0 / 358" at bounding box center [932, 160] width 197 height 54
click at [1314, 667] on div "Campaigns Create new campaign All ( 8 ) All ( 8 ) Drafts ( 3 ) Drafts ( 3 ) In …" at bounding box center [865, 392] width 1304 height 784
drag, startPoint x: 299, startPoint y: 172, endPoint x: 388, endPoint y: 175, distance: 89.1
click at [388, 175] on span "Created on Sep 10, 2025, 12:07 PM" at bounding box center [321, 169] width 157 height 15
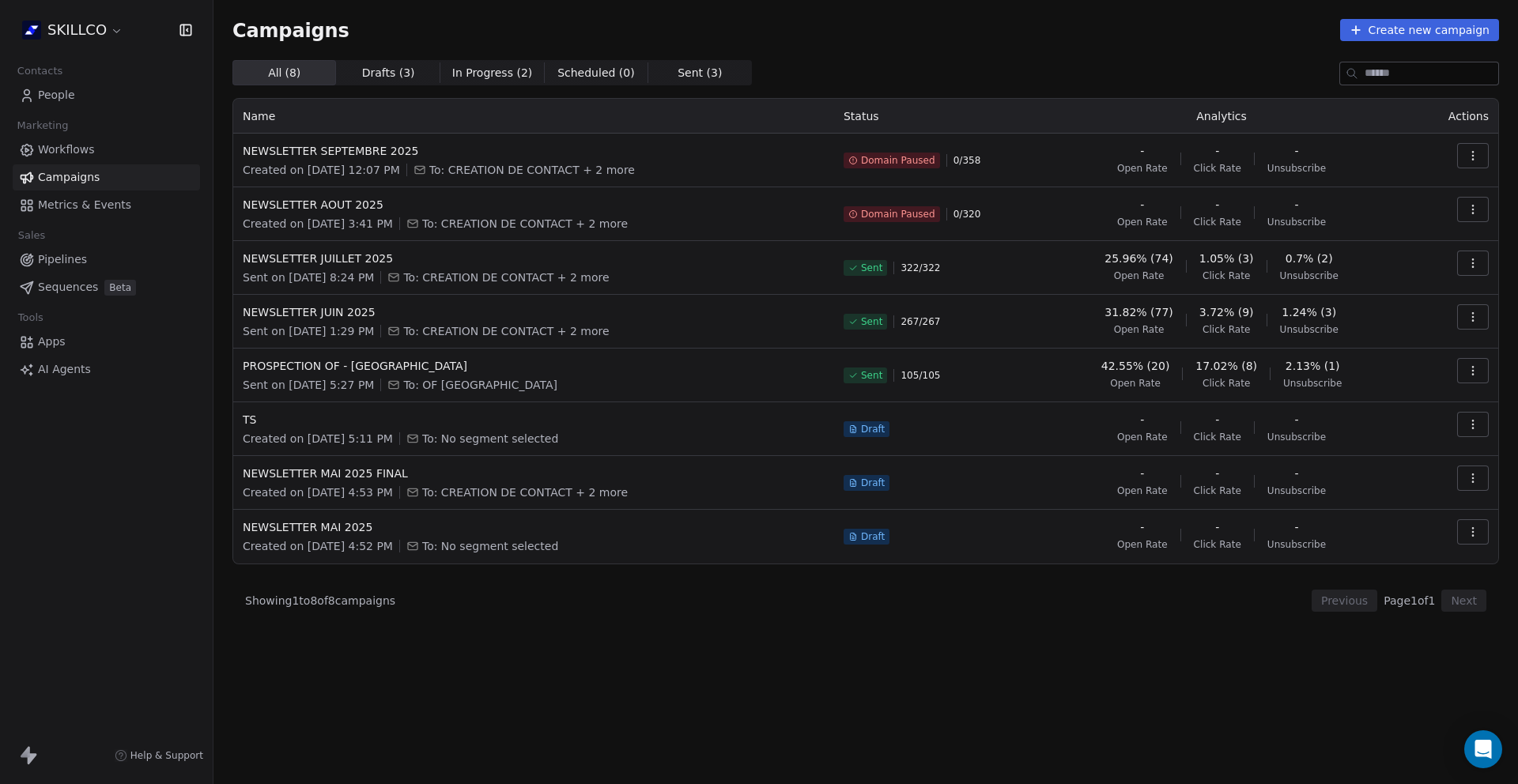
click at [512, 655] on div "Campaigns Create new campaign All ( 8 ) All ( 8 ) Drafts ( 3 ) Drafts ( 3 ) In …" at bounding box center [865, 332] width 1304 height 664
click at [78, 264] on span "Pipelines" at bounding box center [63, 259] width 49 height 16
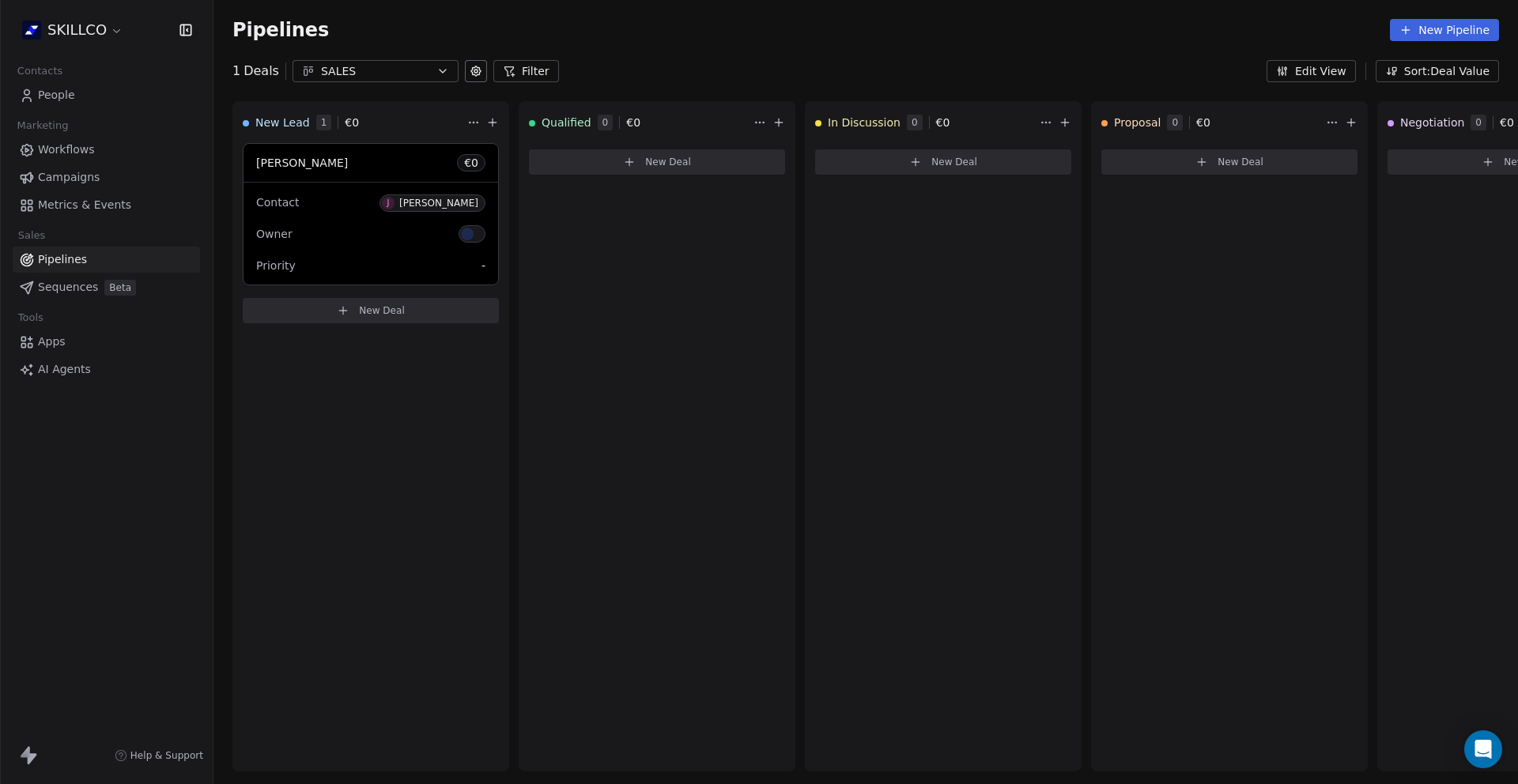
click at [334, 70] on div "SALES" at bounding box center [376, 71] width 109 height 16
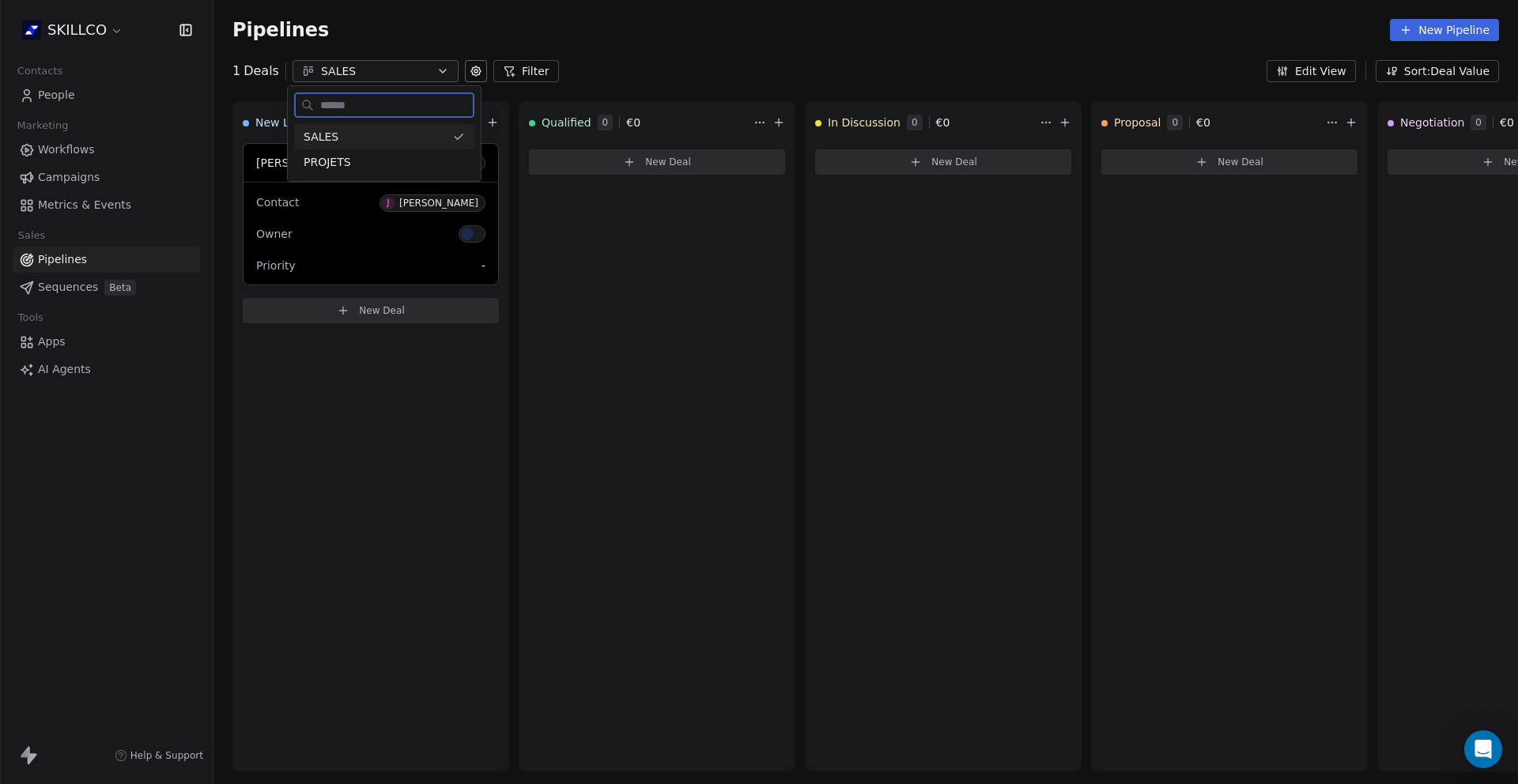
click at [352, 126] on div "SALES" at bounding box center [384, 136] width 180 height 25
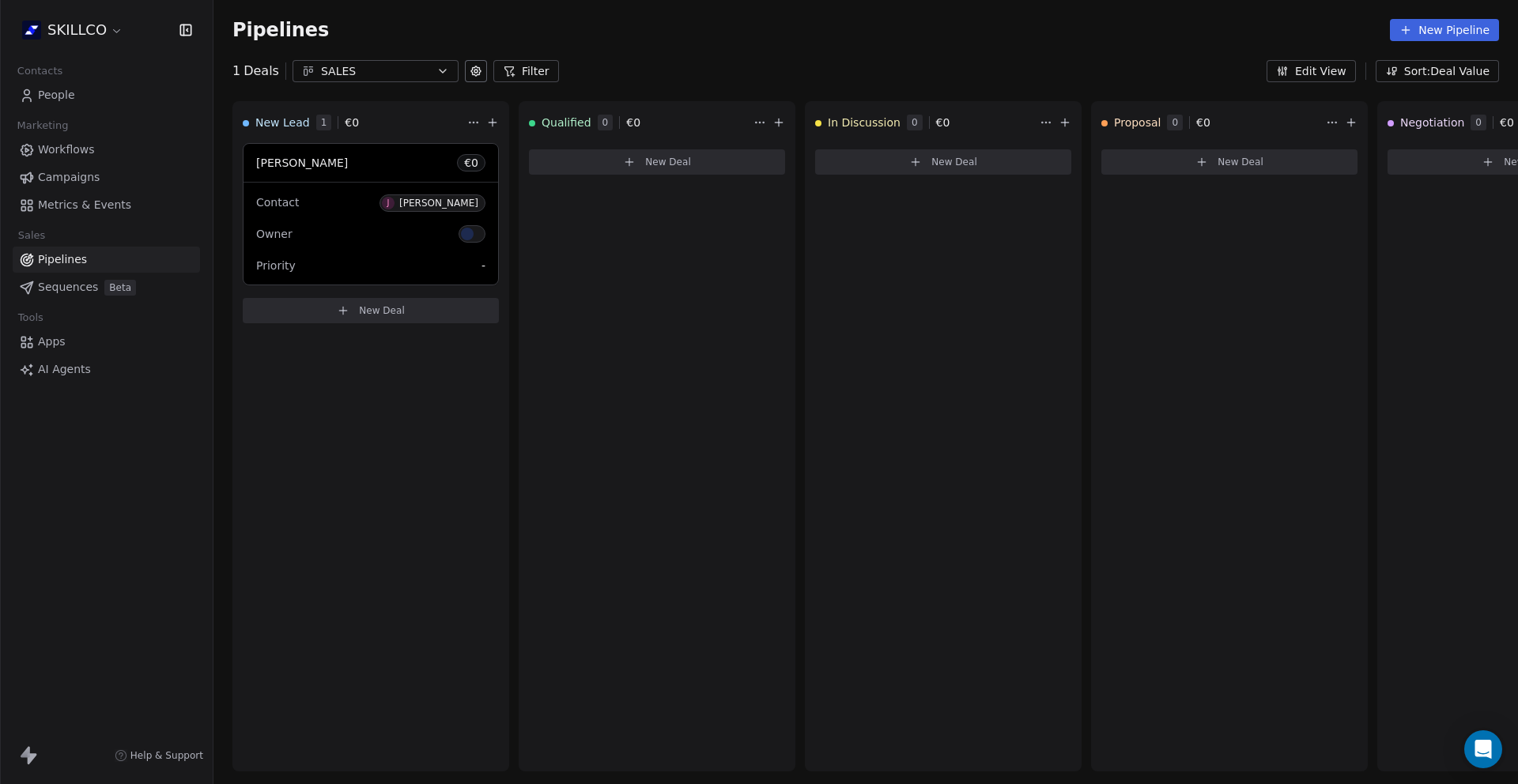
click at [371, 56] on div "Pipelines New Pipeline" at bounding box center [865, 30] width 1304 height 60
click at [378, 69] on div "SALES" at bounding box center [376, 71] width 109 height 16
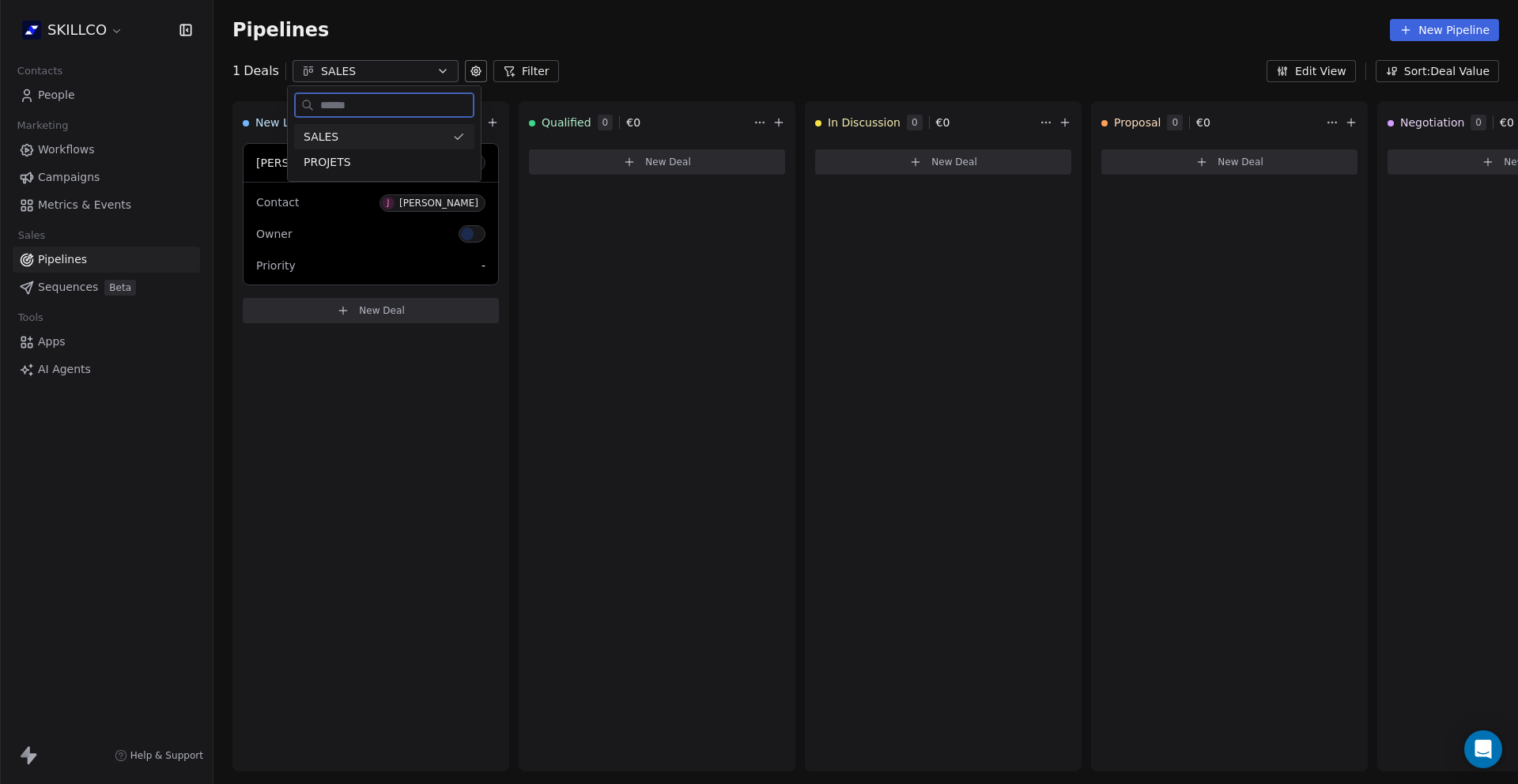
click at [400, 159] on div "PROJETS" at bounding box center [384, 162] width 161 height 16
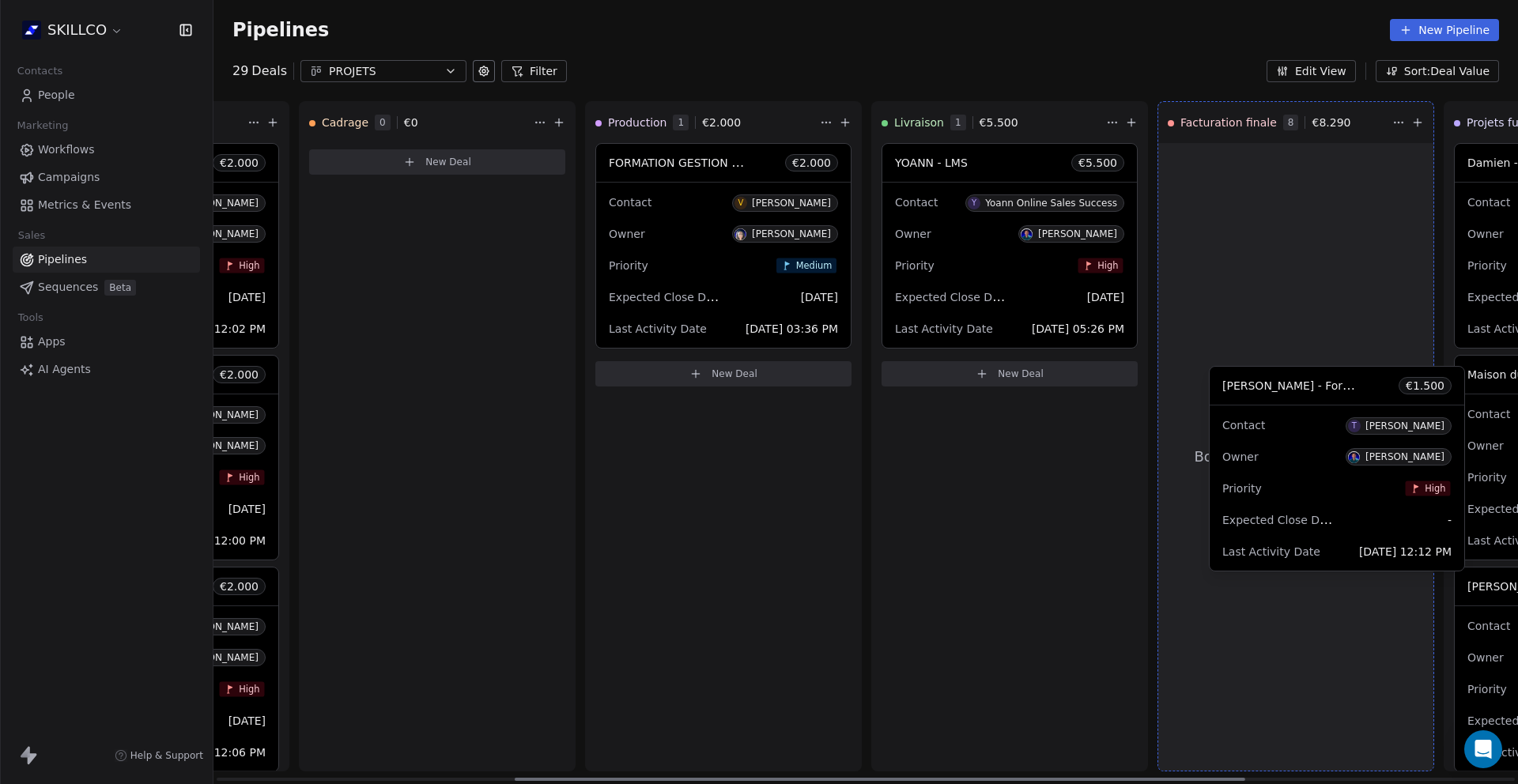
scroll to position [0, 570]
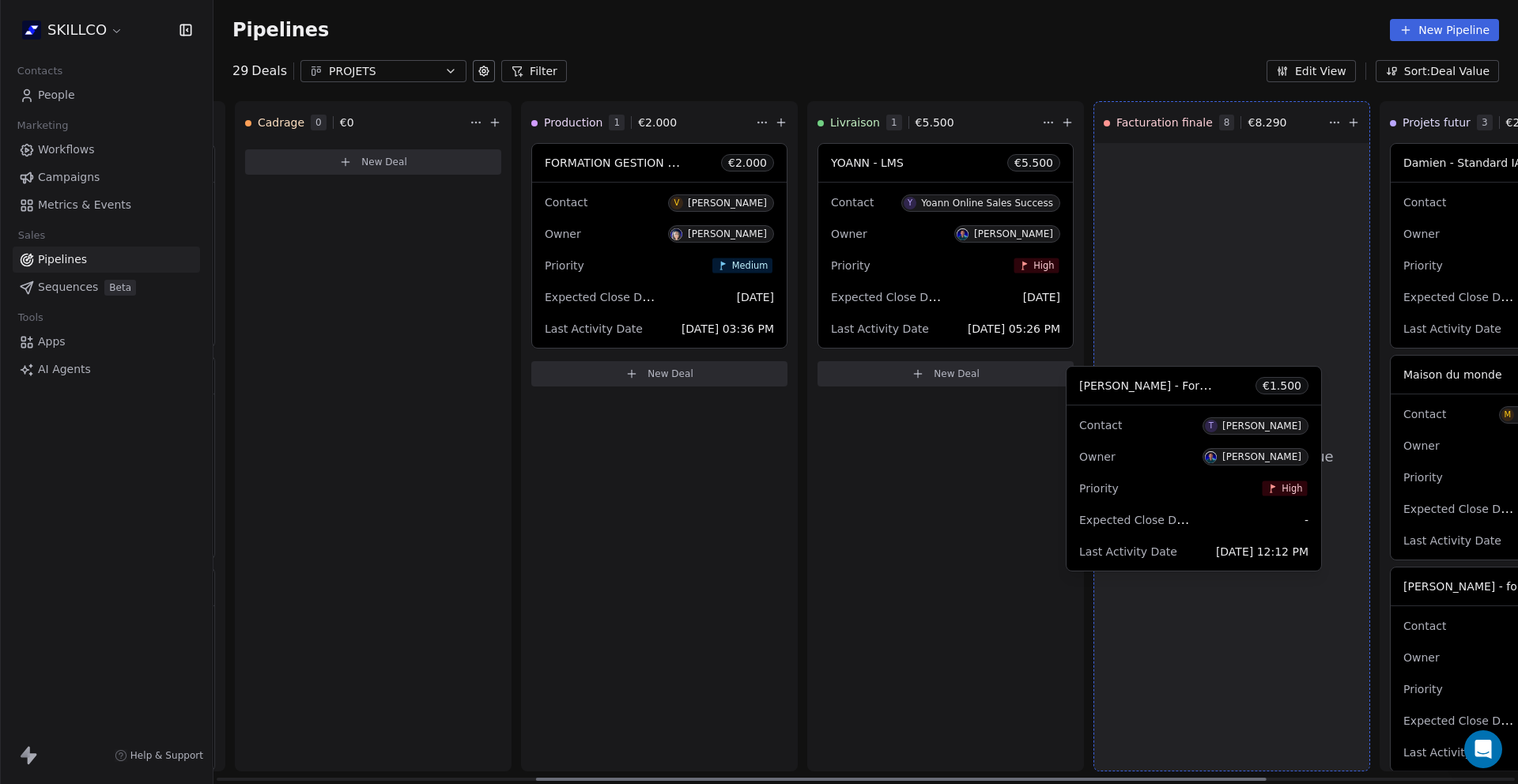
drag, startPoint x: 370, startPoint y: 408, endPoint x: 1194, endPoint y: 419, distance: 824.1
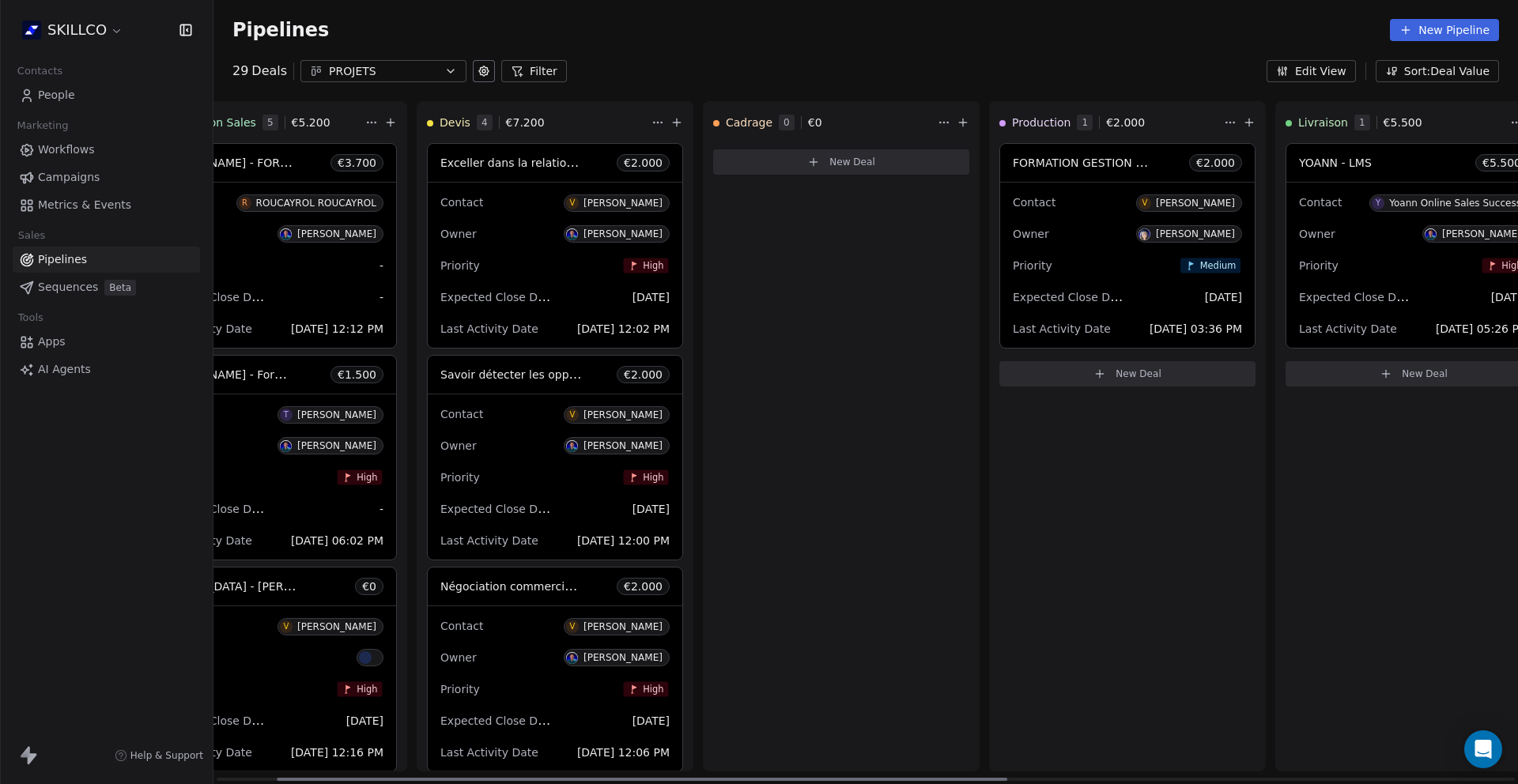
scroll to position [0, 0]
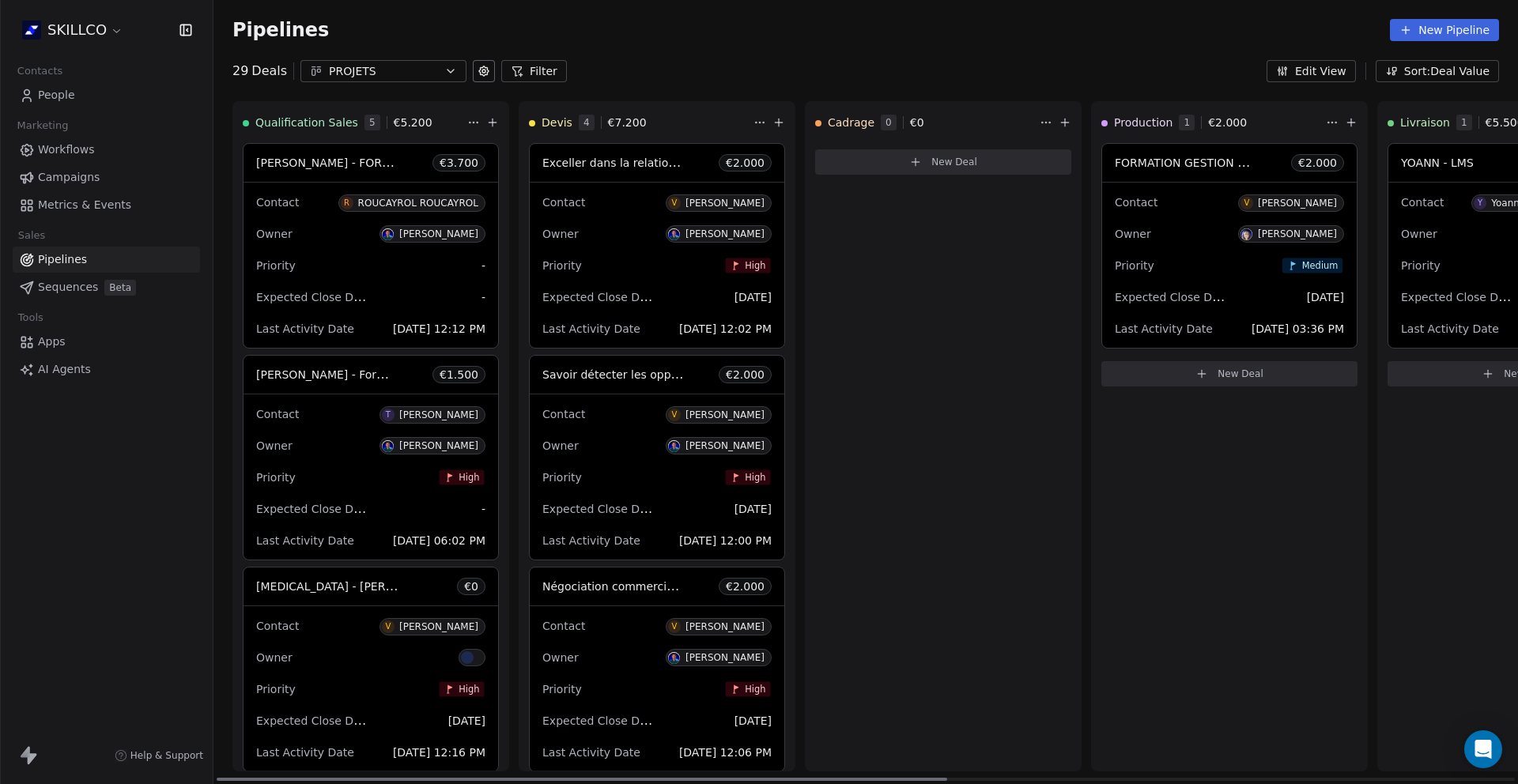
drag, startPoint x: 862, startPoint y: 779, endPoint x: 347, endPoint y: 723, distance: 518.0
click at [326, 778] on div at bounding box center [582, 779] width 731 height 3
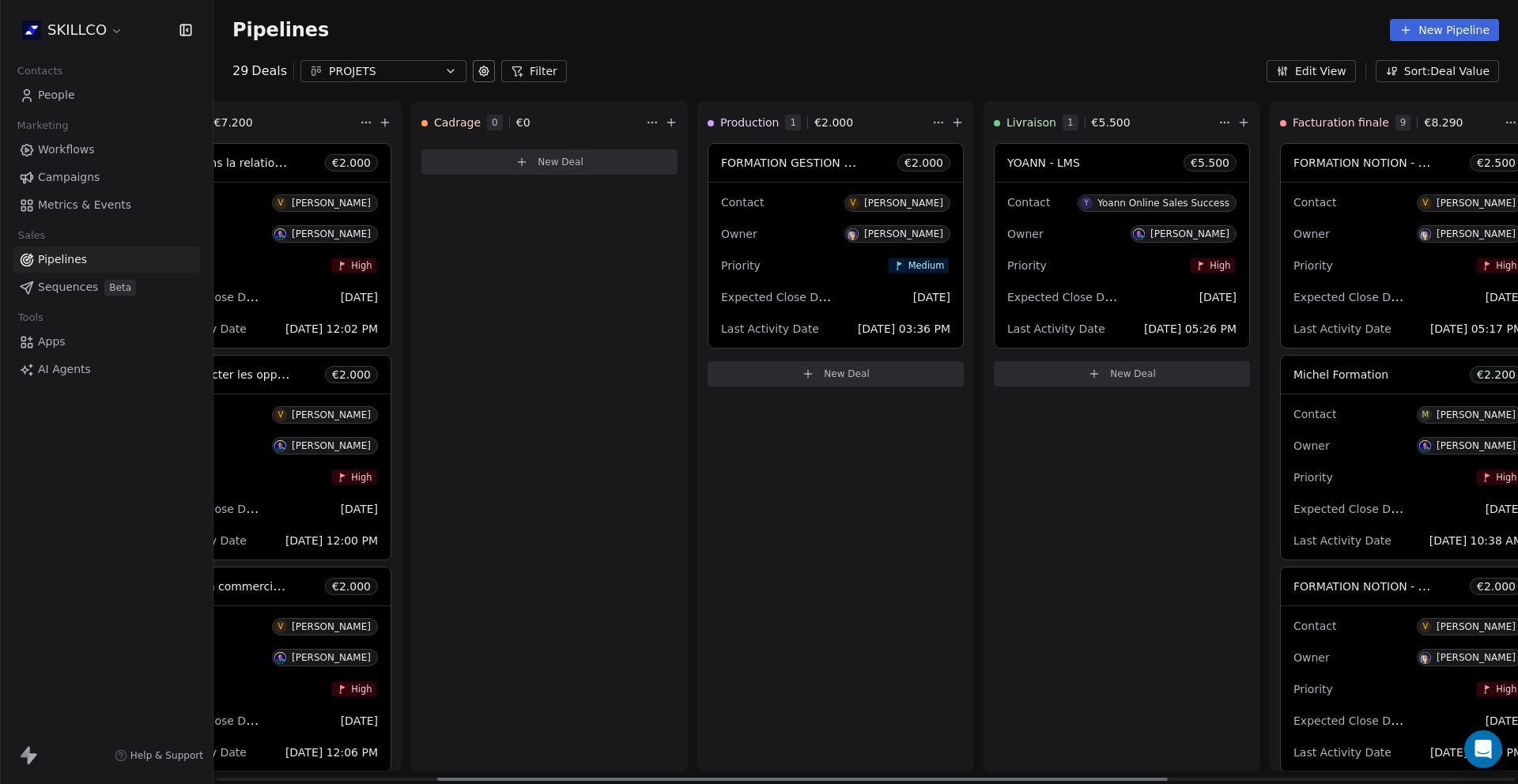
drag, startPoint x: 828, startPoint y: 779, endPoint x: 1044, endPoint y: 765, distance: 216.5
click at [1048, 778] on div at bounding box center [802, 779] width 731 height 3
